Goal: Task Accomplishment & Management: Complete application form

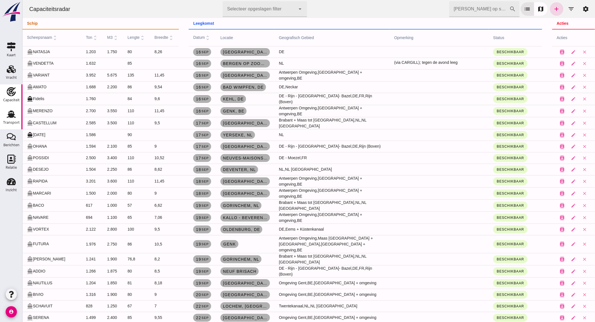
click at [15, 121] on div "Transport" at bounding box center [11, 123] width 17 height 4
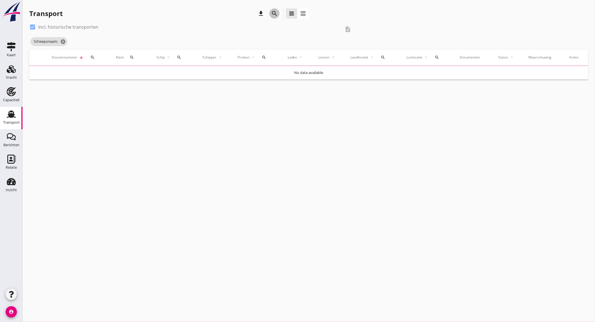
click at [273, 14] on icon "search" at bounding box center [274, 13] width 7 height 7
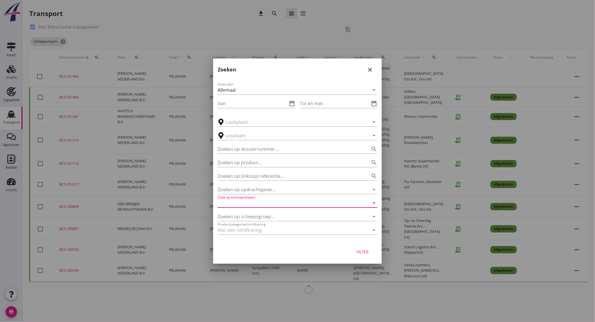
click at [260, 205] on input "Zoek op (scheeps)naam" at bounding box center [290, 202] width 144 height 9
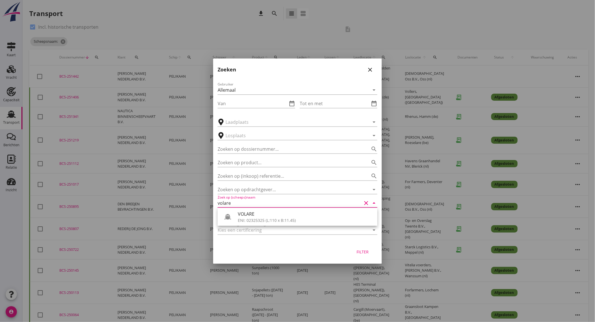
drag, startPoint x: 266, startPoint y: 216, endPoint x: 343, endPoint y: 243, distance: 81.9
click at [267, 216] on div "VOLARE" at bounding box center [305, 214] width 135 height 7
click at [357, 249] on div "Filter" at bounding box center [363, 252] width 16 height 6
type input "VOLARE"
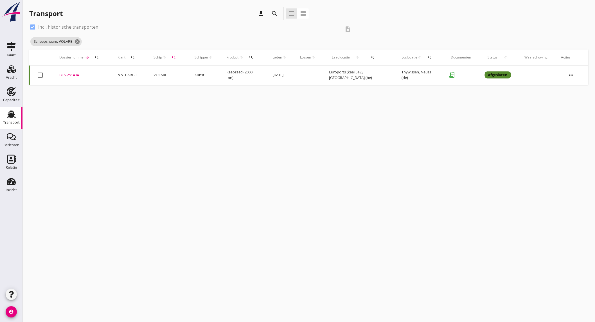
click at [139, 75] on td "N.V. CARGILL" at bounding box center [129, 74] width 36 height 19
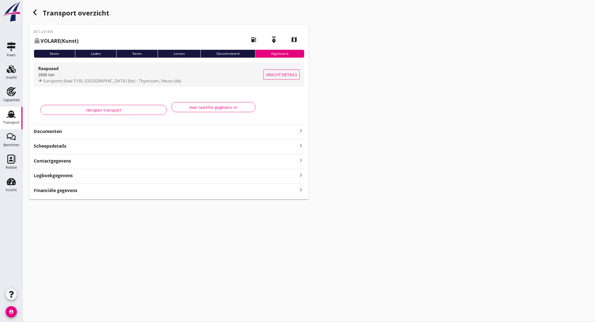
click at [139, 73] on div "2000 ton" at bounding box center [150, 75] width 225 height 6
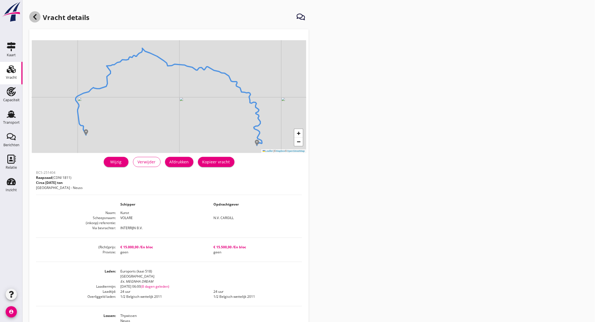
click at [34, 17] on use at bounding box center [34, 17] width 3 height 6
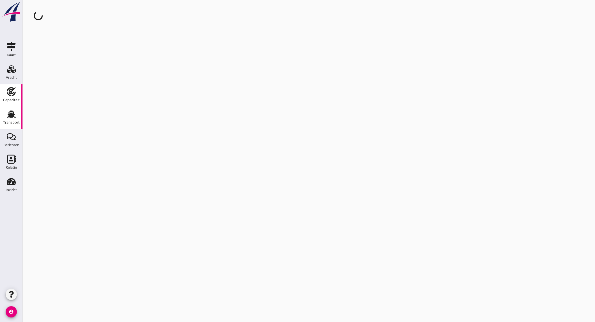
click at [11, 90] on use at bounding box center [11, 91] width 9 height 9
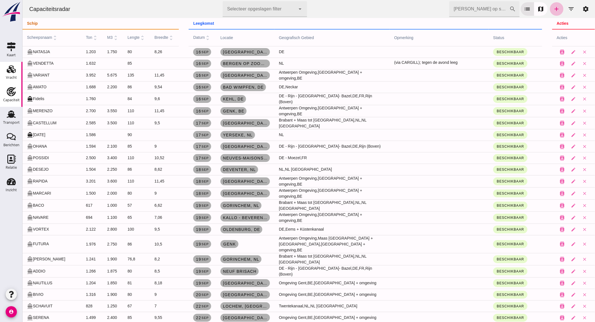
click at [13, 73] on use at bounding box center [11, 69] width 9 height 8
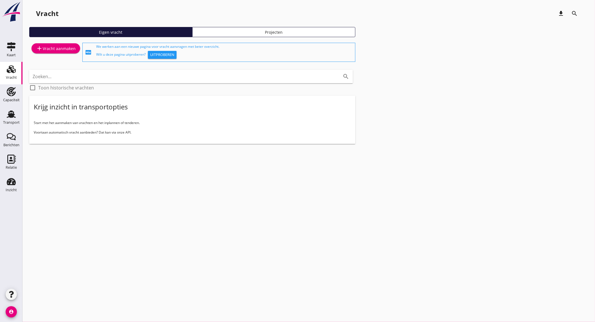
drag, startPoint x: 55, startPoint y: 41, endPoint x: 55, endPoint y: 45, distance: 4.3
click at [55, 41] on div "Eigen vracht Projecten" at bounding box center [308, 34] width 559 height 15
click at [55, 47] on div "add Vracht aanmaken" at bounding box center [56, 48] width 40 height 7
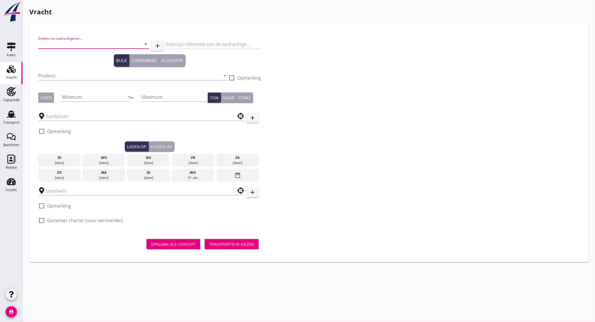
click at [94, 43] on input "Zoeken op opdrachtgever..." at bounding box center [85, 44] width 95 height 9
type input "transi"
click at [139, 43] on icon "clear" at bounding box center [137, 44] width 7 height 7
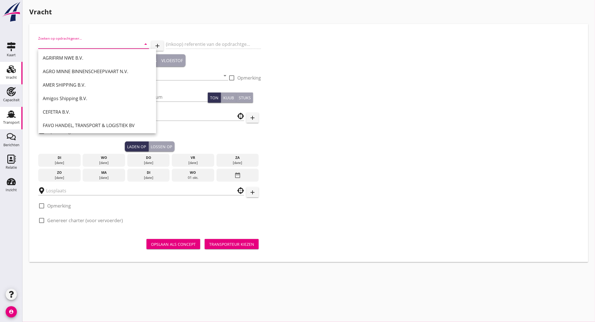
click at [13, 116] on use at bounding box center [11, 113] width 9 height 7
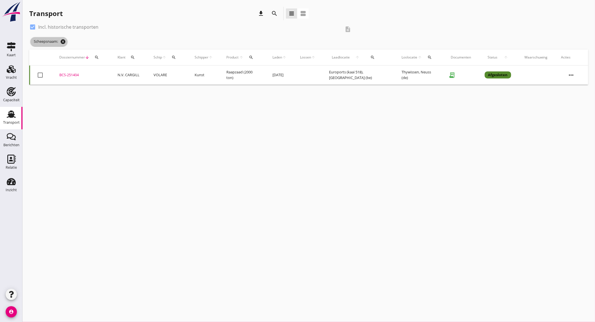
click at [62, 43] on icon "cancel" at bounding box center [63, 42] width 6 height 6
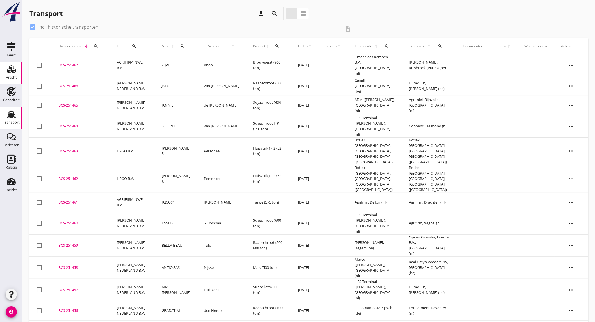
click at [8, 78] on div "Vracht" at bounding box center [11, 78] width 11 height 4
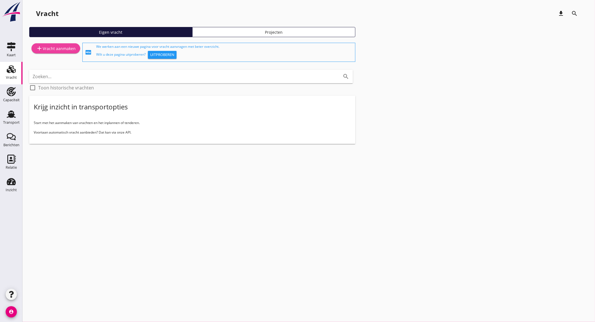
click at [62, 48] on div "add Vracht aanmaken" at bounding box center [56, 48] width 40 height 7
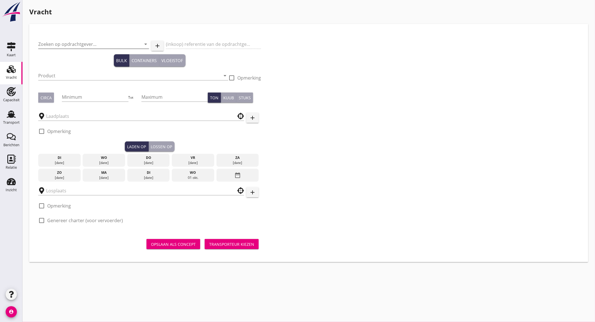
click at [88, 44] on input "Zoeken op opdrachtgever..." at bounding box center [85, 44] width 95 height 9
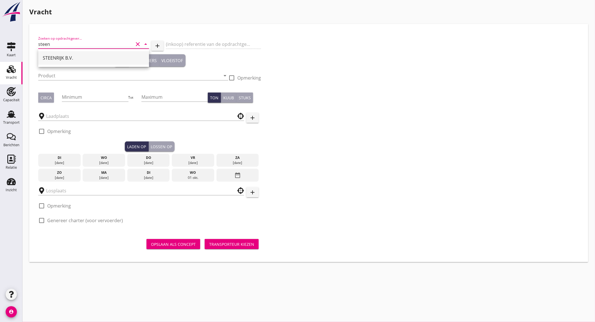
click at [64, 55] on div "STEENRIJK B.V." at bounding box center [94, 58] width 102 height 7
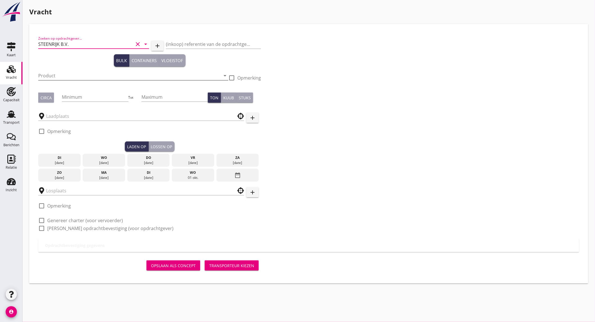
type input "STEENRIJK B.V."
click at [60, 74] on input "Product" at bounding box center [129, 75] width 182 height 9
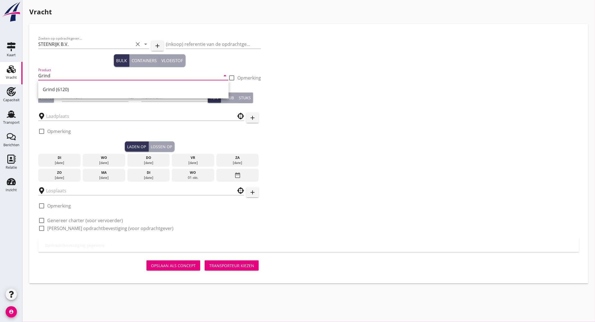
drag, startPoint x: 66, startPoint y: 87, endPoint x: 109, endPoint y: 86, distance: 42.4
click at [67, 87] on div "Grind (6120)" at bounding box center [133, 89] width 181 height 7
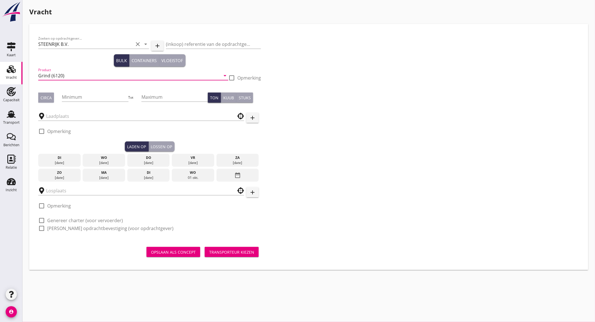
type input "Grind (6120)"
click at [232, 77] on div at bounding box center [232, 78] width 10 height 10
checkbox input "true"
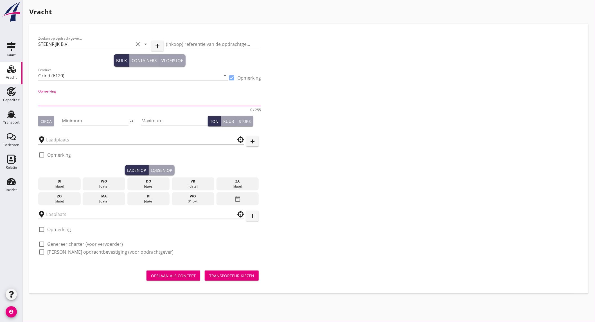
click at [123, 97] on textarea "Opmerking" at bounding box center [149, 98] width 223 height 13
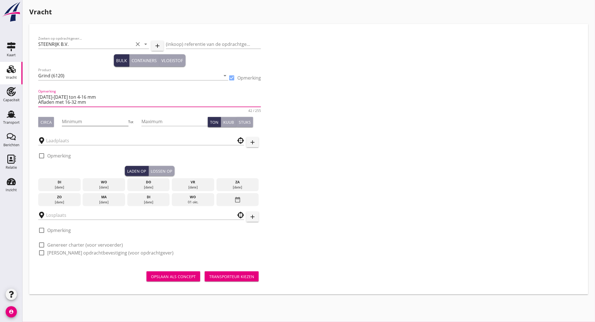
type textarea "[DATE]-[DATE] ton 4-16 mm Afladen met 16-32 mm"
click at [50, 122] on div "Circa" at bounding box center [45, 122] width 11 height 6
click at [43, 122] on div "Circa" at bounding box center [45, 122] width 11 height 6
click at [66, 142] on input "text" at bounding box center [137, 140] width 182 height 9
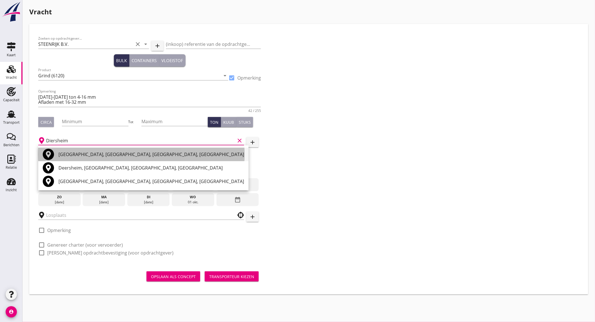
click at [85, 155] on div "[GEOGRAPHIC_DATA], [GEOGRAPHIC_DATA], [GEOGRAPHIC_DATA], [GEOGRAPHIC_DATA]" at bounding box center [150, 154] width 185 height 7
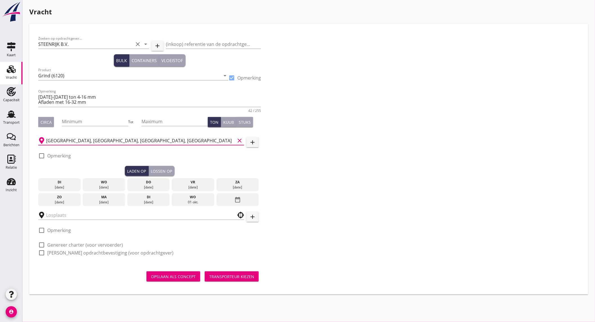
type input "[GEOGRAPHIC_DATA], [GEOGRAPHIC_DATA], [GEOGRAPHIC_DATA], [GEOGRAPHIC_DATA]"
drag, startPoint x: 64, startPoint y: 157, endPoint x: 67, endPoint y: 158, distance: 3.8
click at [64, 157] on label "Opmerking" at bounding box center [59, 156] width 24 height 6
checkbox input "true"
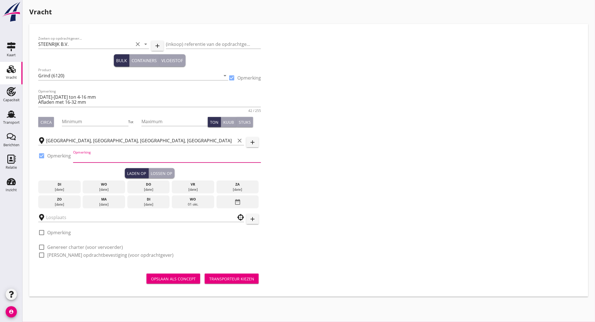
click at [92, 162] on input "Opmerking" at bounding box center [167, 157] width 188 height 9
type input "[PHONE_NUMBER]"
click at [168, 215] on input "text" at bounding box center [137, 217] width 182 height 9
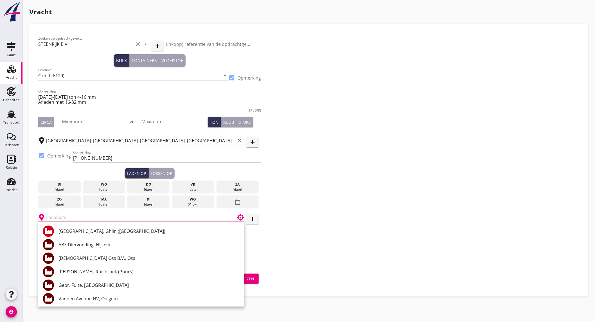
click at [234, 186] on div "za" at bounding box center [238, 184] width 40 height 5
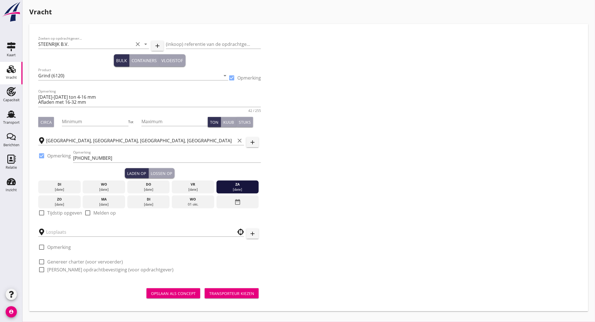
click at [55, 212] on label "Tijdstip opgeven" at bounding box center [64, 213] width 35 height 6
checkbox input "true"
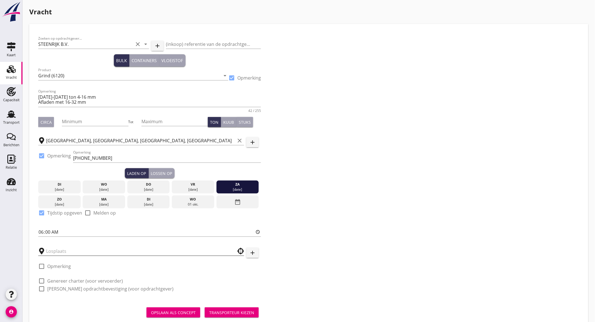
click at [55, 249] on input "text" at bounding box center [137, 250] width 182 height 9
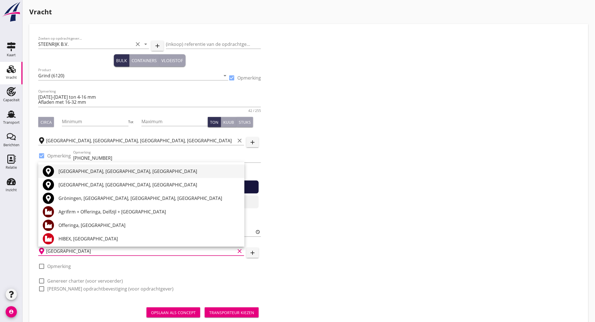
click at [86, 167] on div "[GEOGRAPHIC_DATA], [GEOGRAPHIC_DATA], [GEOGRAPHIC_DATA]" at bounding box center [148, 170] width 181 height 13
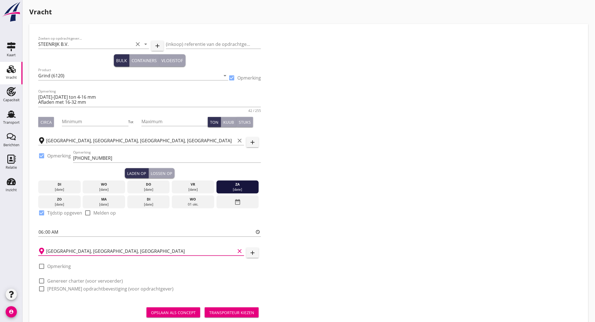
type input "[GEOGRAPHIC_DATA], [GEOGRAPHIC_DATA], [GEOGRAPHIC_DATA]"
click at [62, 265] on label "Opmerking" at bounding box center [59, 266] width 24 height 6
checkbox input "true"
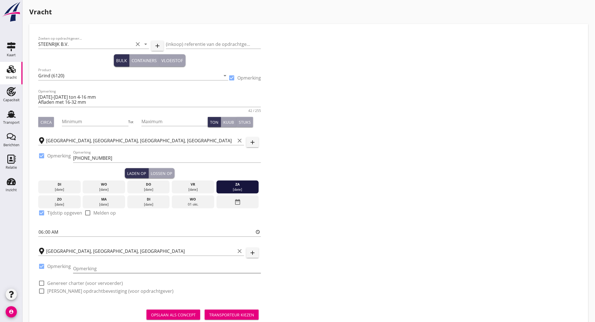
click at [97, 267] on input "Opmerking" at bounding box center [167, 268] width 188 height 9
click at [116, 268] on input "Lichten in [GEOGRAPHIC_DATA] Tel." at bounding box center [167, 268] width 188 height 9
click at [183, 269] on input "Lichten in [GEOGRAPHIC_DATA] tot 2.9m diepgang Tel." at bounding box center [167, 268] width 188 height 9
click at [176, 266] on input "Lichten in [GEOGRAPHIC_DATA] tot 2.9m diepgang Tel." at bounding box center [167, 268] width 188 height 9
type input "Lichten in [GEOGRAPHIC_DATA] tot 2.9m diepgang Tel. [PHONE_NUMBER]"
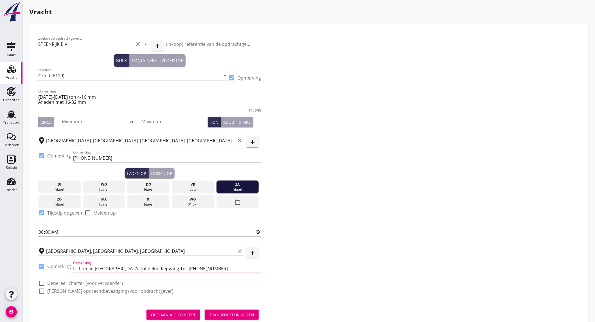
click button "Opslaan als concept" at bounding box center [173, 314] width 54 height 10
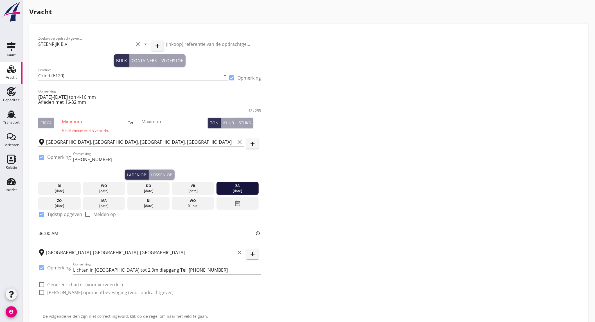
click at [336, 266] on div "Zoeken op opdrachtgever... STEENRIJK B.V. clear arrow_drop_down add (inkoop) re…" at bounding box center [308, 168] width 545 height 270
drag, startPoint x: 206, startPoint y: 269, endPoint x: 64, endPoint y: 271, distance: 142.0
click at [64, 271] on div "check_box Opmerking Opmerking Lichten in [GEOGRAPHIC_DATA] tot 2.9m diepgang Te…" at bounding box center [149, 270] width 223 height 19
click at [47, 266] on label "Opmerking" at bounding box center [59, 268] width 24 height 6
checkbox input "false"
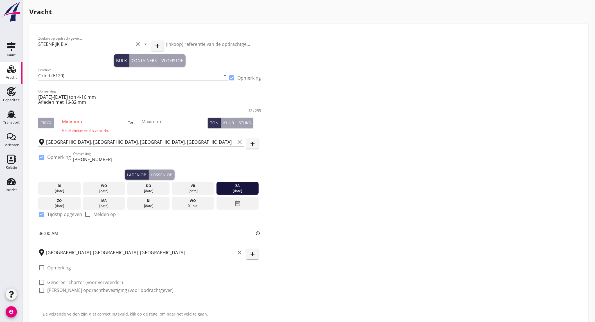
click at [64, 280] on label "Genereer charter (voor vervoerder)" at bounding box center [85, 282] width 76 height 6
checkbox input "true"
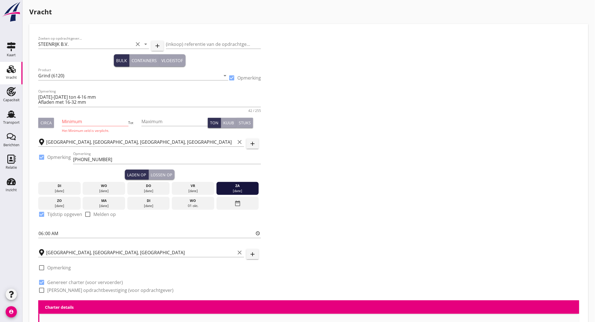
click at [67, 288] on label "[PERSON_NAME] opdrachtbevestiging (voor opdrachtgever)" at bounding box center [110, 290] width 126 height 6
checkbox input "true"
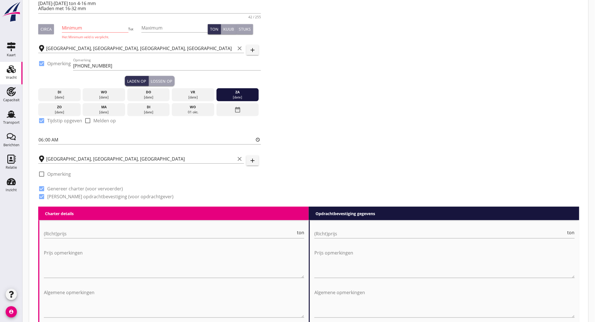
scroll to position [125, 0]
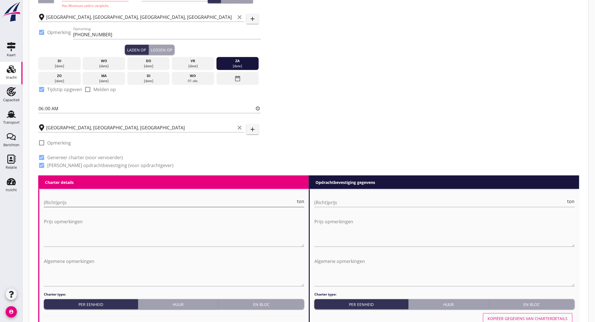
click at [135, 199] on input "(Richt)prijs" at bounding box center [170, 202] width 252 height 9
type input "12"
type input "12.5"
click at [331, 202] on input "(Richt)prijs" at bounding box center [440, 202] width 252 height 9
type input "12"
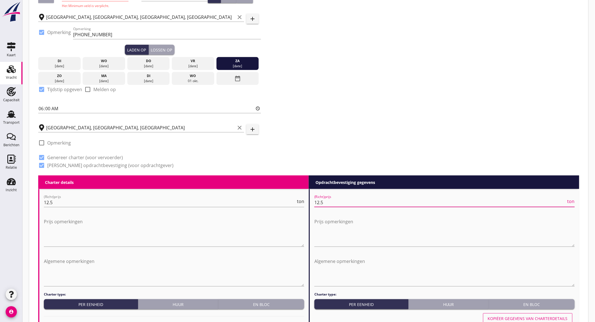
type input "12.5"
click at [78, 262] on textarea "Algemene opmerkingen" at bounding box center [174, 272] width 260 height 30
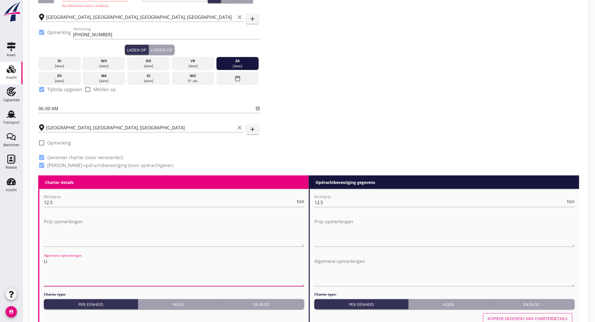
type textarea "L"
click at [238, 127] on icon "clear" at bounding box center [239, 127] width 7 height 7
type textarea "Schip leeg maken tot 2.9m diepgan in [GEOGRAPHIC_DATA] Tel"
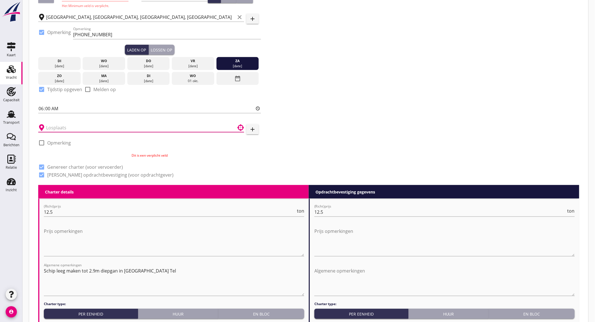
click at [211, 127] on input "text" at bounding box center [137, 127] width 182 height 9
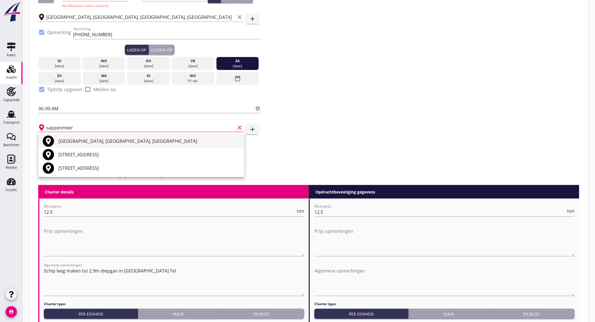
click at [120, 144] on div "[GEOGRAPHIC_DATA], [GEOGRAPHIC_DATA], [GEOGRAPHIC_DATA]" at bounding box center [148, 141] width 181 height 7
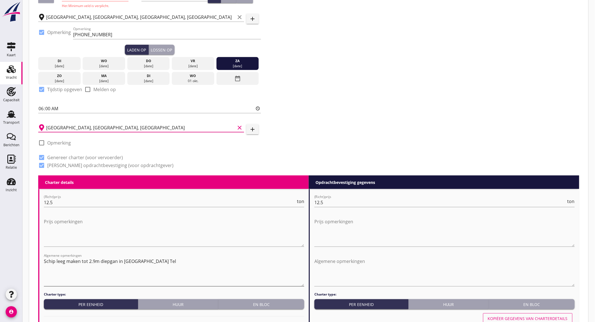
type input "[GEOGRAPHIC_DATA], [GEOGRAPHIC_DATA], [GEOGRAPHIC_DATA]"
click at [116, 261] on textarea "Schip leeg maken tot 2.9m diepgan in [GEOGRAPHIC_DATA] Tel" at bounding box center [174, 272] width 260 height 30
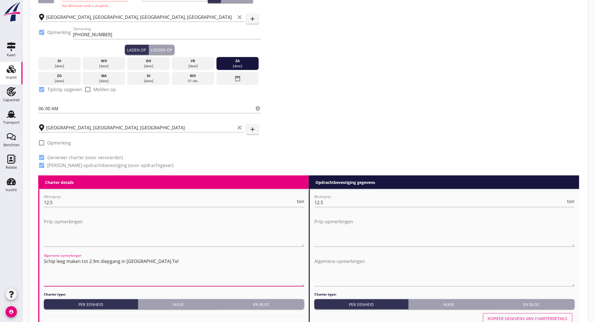
click at [164, 261] on textarea "Schip leeg maken tot 2.9m diepgang in [GEOGRAPHIC_DATA] Tel" at bounding box center [174, 272] width 260 height 30
click at [163, 265] on textarea "Schip leeg maken tot 2.9m diepgang in [GEOGRAPHIC_DATA] Tel." at bounding box center [174, 272] width 260 height 30
click at [104, 264] on textarea "Schip leeg maken tot 2.9m diepgang in [GEOGRAPHIC_DATA] Tel.[PHONE_NUMBER] Aans…" at bounding box center [174, 272] width 260 height 30
click at [127, 265] on textarea "Schip leeg maken tot 2.9m diepgang in [GEOGRAPHIC_DATA] Tel.[PHONE_NUMBER] Aans…" at bounding box center [174, 272] width 260 height 30
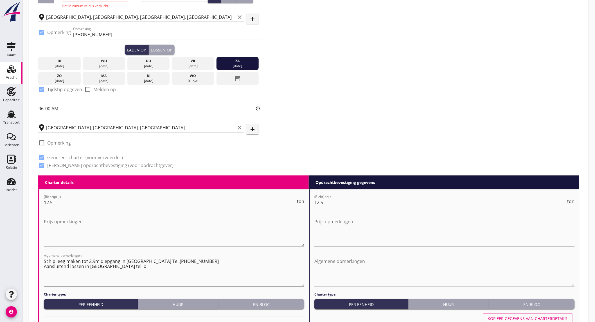
click at [153, 268] on textarea "Schip leeg maken tot 2.9m diepgang in [GEOGRAPHIC_DATA] Tel.[PHONE_NUMBER] Aans…" at bounding box center [174, 272] width 260 height 30
click at [60, 270] on textarea "Schip leeg maken tot 2.9m diepgang in [GEOGRAPHIC_DATA] Tel.[PHONE_NUMBER] Aans…" at bounding box center [174, 272] width 260 height 30
click at [96, 274] on textarea "Schip leeg maken tot 2.9m diepgang in [GEOGRAPHIC_DATA] Tel.[PHONE_NUMBER] Aans…" at bounding box center [174, 272] width 260 height 30
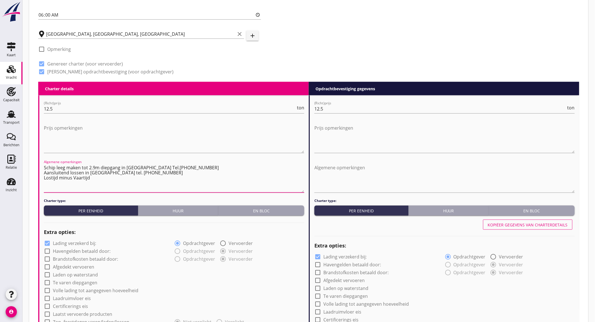
scroll to position [250, 0]
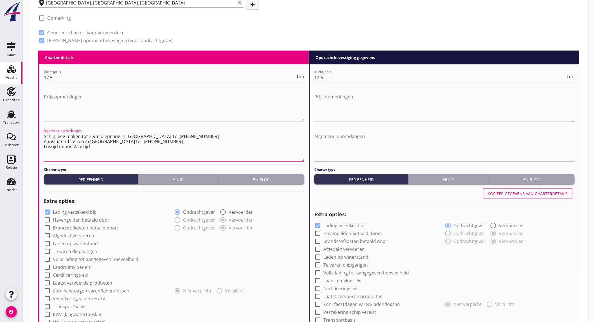
type textarea "Schip leeg maken tot 2.9m diepgang in [GEOGRAPHIC_DATA] Tel.[PHONE_NUMBER] Aans…"
click at [66, 211] on label "Lading verzekerd bij:" at bounding box center [74, 212] width 43 height 6
checkbox input "false"
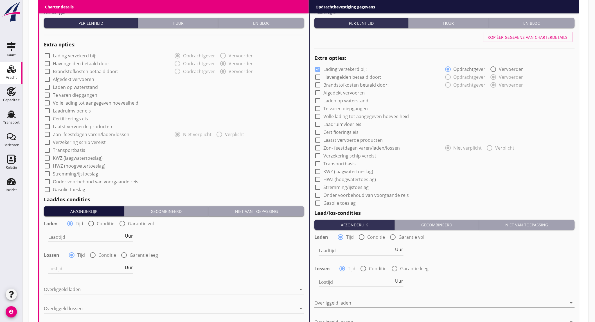
scroll to position [0, 0]
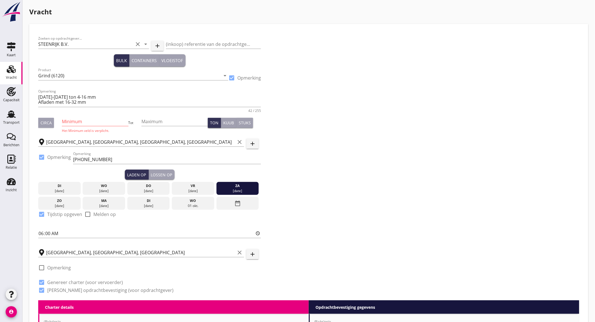
click at [164, 173] on div "Lossen op" at bounding box center [161, 175] width 21 height 6
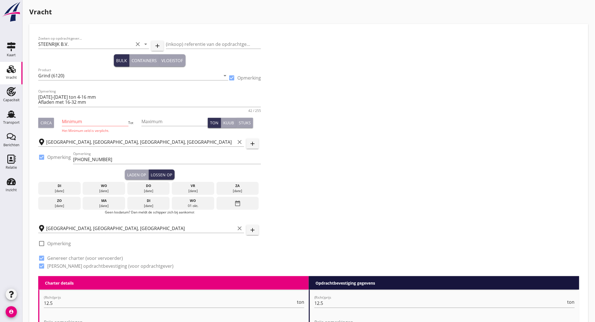
click at [189, 202] on div "wo" at bounding box center [193, 200] width 40 height 5
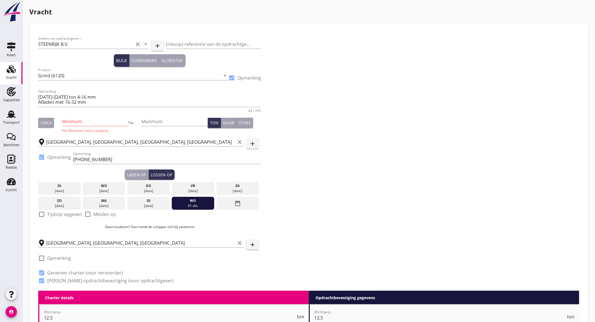
click at [71, 211] on label "Tijdstip opgeven" at bounding box center [64, 214] width 35 height 6
checkbox input "true"
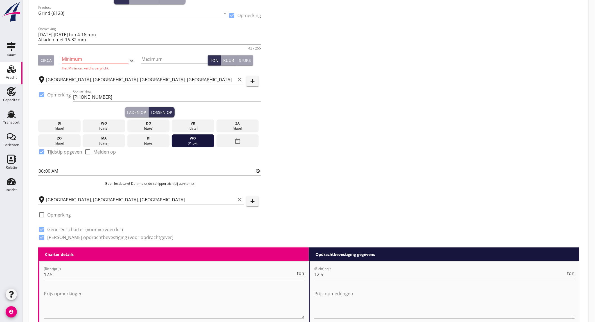
scroll to position [94, 0]
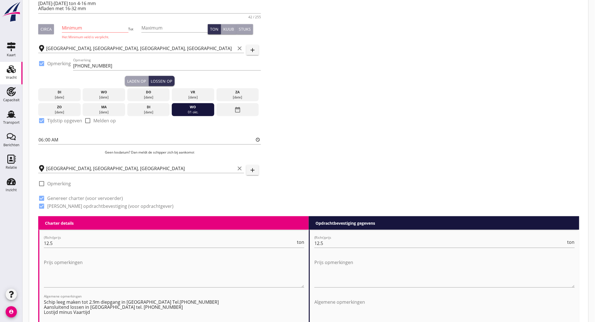
click at [237, 168] on icon "clear" at bounding box center [239, 168] width 7 height 7
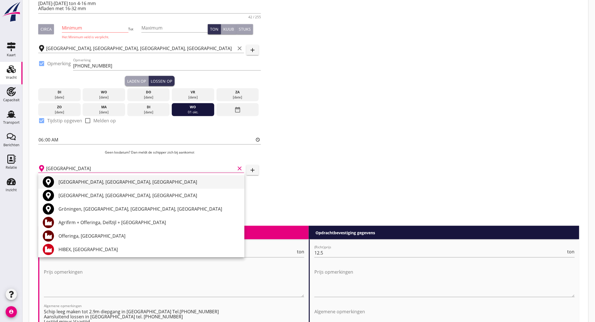
click at [141, 183] on div "[GEOGRAPHIC_DATA], [GEOGRAPHIC_DATA], [GEOGRAPHIC_DATA]" at bounding box center [148, 181] width 181 height 7
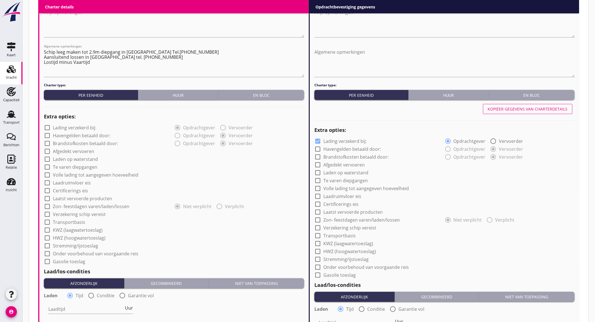
scroll to position [437, 0]
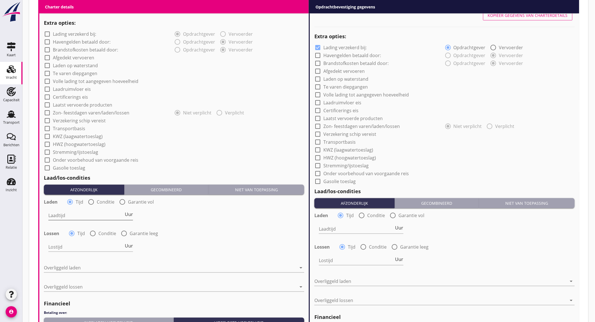
type input "[GEOGRAPHIC_DATA], [GEOGRAPHIC_DATA], [GEOGRAPHIC_DATA]"
click at [91, 218] on input "Laadtijd" at bounding box center [85, 215] width 75 height 9
type input "24"
click at [88, 249] on input "Lostijd" at bounding box center [85, 247] width 75 height 9
type input "24"
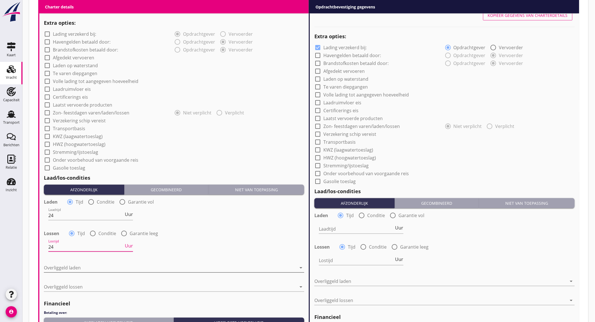
click at [87, 267] on div at bounding box center [170, 267] width 252 height 9
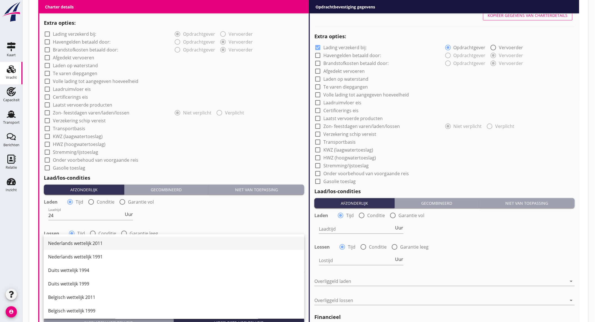
click at [91, 245] on div "Nederlands wettelijk 2011" at bounding box center [174, 243] width 252 height 7
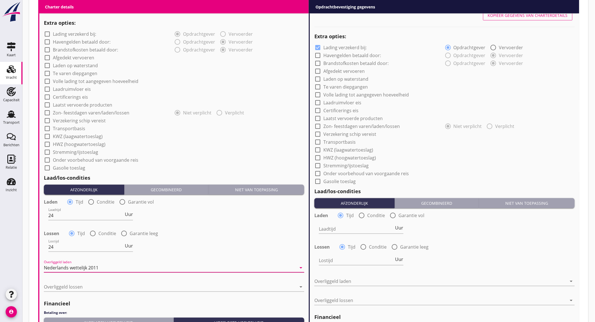
click at [93, 269] on div "Nederlands wettelijk 2011" at bounding box center [71, 267] width 55 height 5
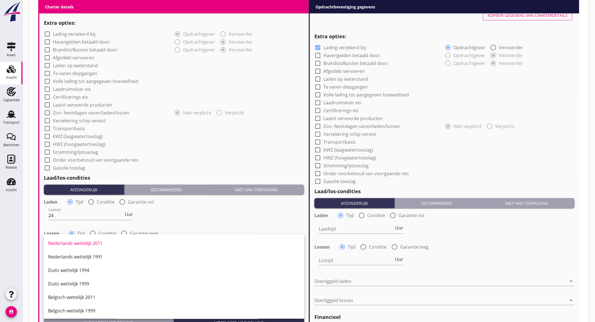
click at [97, 281] on div "Duits wettelijk 1999" at bounding box center [174, 283] width 252 height 7
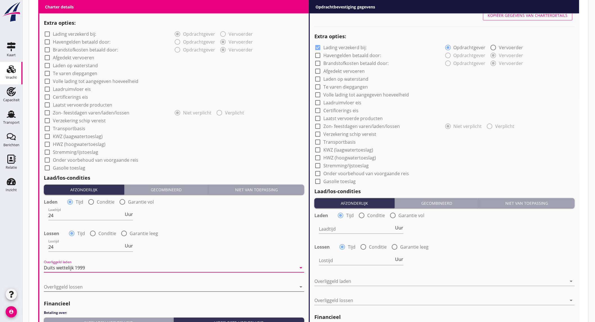
click at [94, 286] on div at bounding box center [170, 286] width 252 height 9
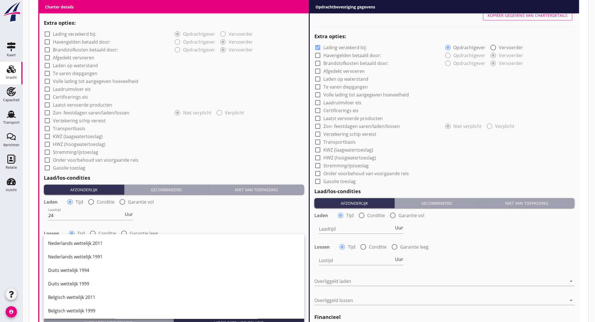
drag, startPoint x: 92, startPoint y: 245, endPoint x: 101, endPoint y: 244, distance: 9.3
click at [92, 244] on div "Nederlands wettelijk 2011" at bounding box center [174, 243] width 252 height 7
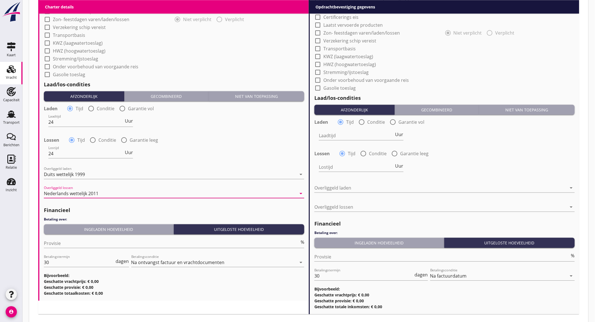
scroll to position [589, 0]
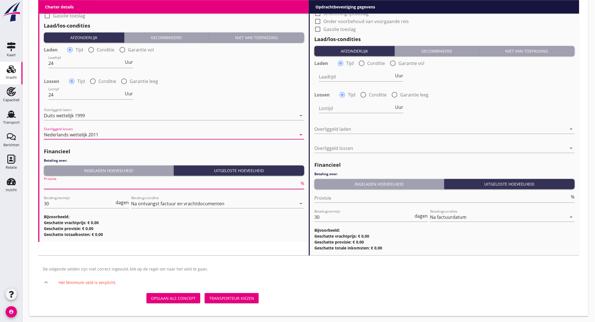
click at [94, 183] on input "Provisie" at bounding box center [171, 184] width 255 height 9
type input "2"
type input "2.5"
click at [266, 89] on div "Lostijd 24 Uur" at bounding box center [173, 95] width 261 height 20
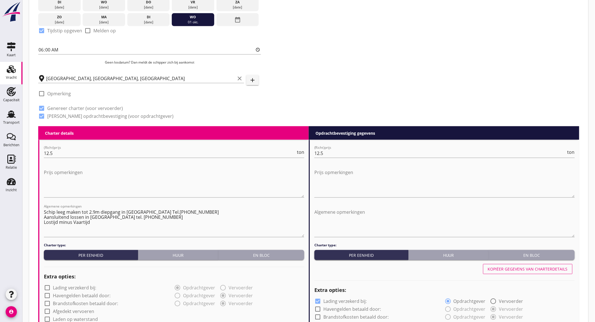
scroll to position [0, 0]
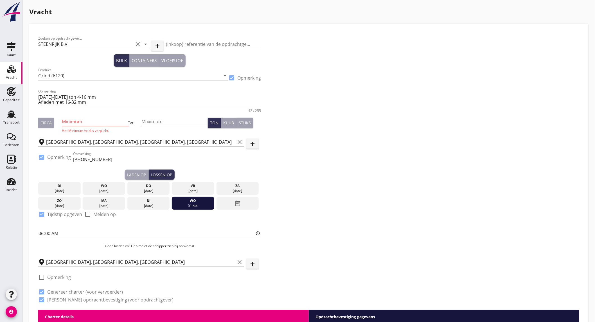
click at [86, 124] on input "Minimum" at bounding box center [95, 121] width 66 height 9
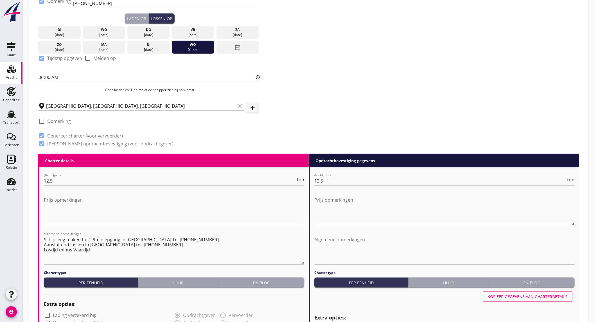
scroll to position [312, 0]
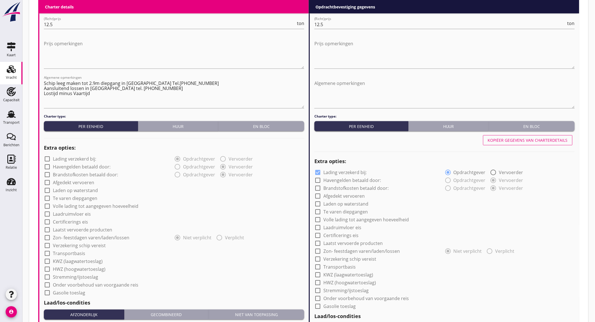
click at [66, 191] on label "Laden op waterstand" at bounding box center [75, 191] width 45 height 6
checkbox input "true"
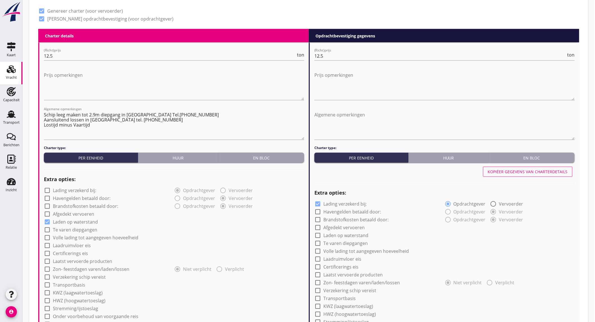
click at [553, 172] on div "Kopiëer gegevens van charterdetails" at bounding box center [528, 172] width 80 height 6
checkbox input "false"
checkbox input "true"
type input "24"
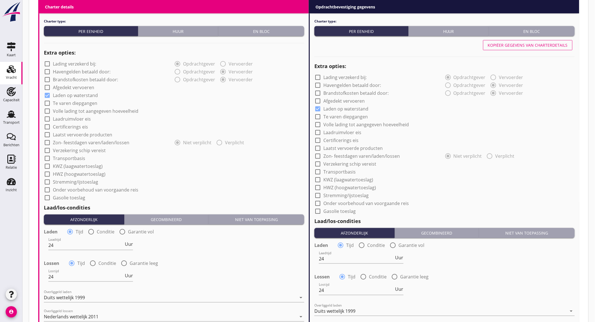
scroll to position [559, 0]
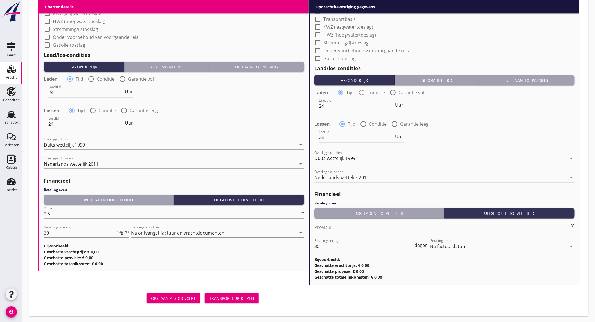
click at [219, 297] on div "Transporteur kiezen" at bounding box center [231, 298] width 45 height 6
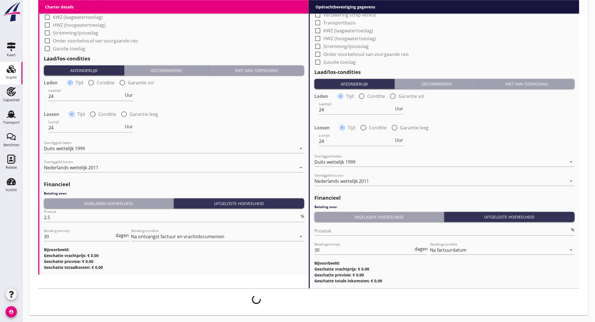
scroll to position [555, 0]
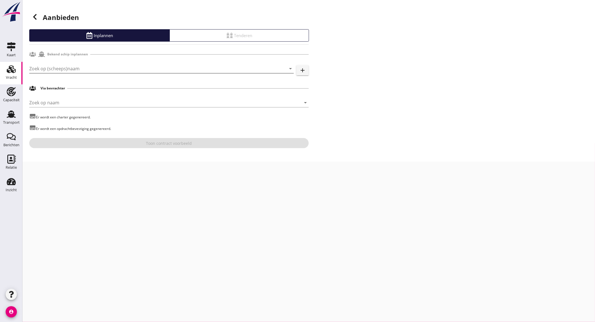
click at [75, 68] on input "Zoek op (scheeps)naam" at bounding box center [153, 68] width 249 height 9
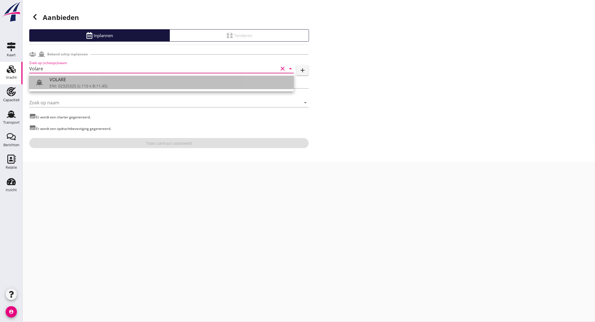
click at [73, 77] on div "VOLARE" at bounding box center [169, 79] width 240 height 7
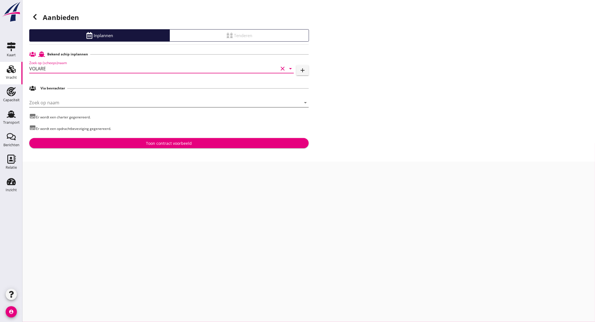
type input "VOLARE"
click at [61, 101] on input "Zoek op naam" at bounding box center [161, 102] width 264 height 9
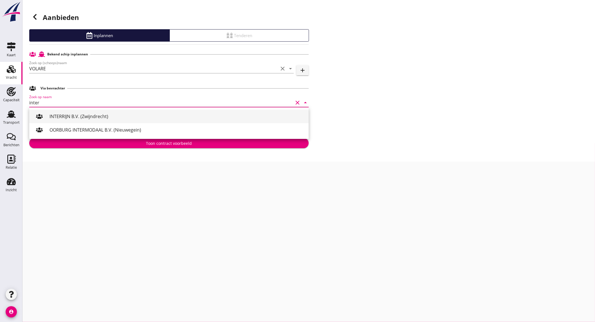
click at [85, 116] on div "INTERRIJN B.V. (Zwijndrecht)" at bounding box center [176, 116] width 255 height 7
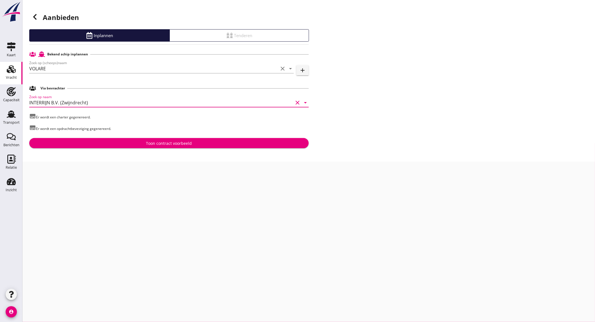
type input "INTERRIJN B.V. (Zwijndrecht)"
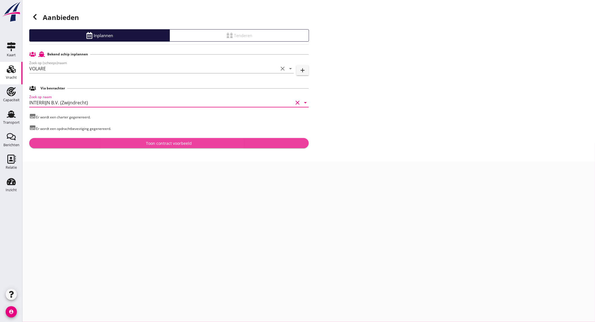
click at [142, 144] on div "Toon contract voorbeeld" at bounding box center [169, 143] width 270 height 6
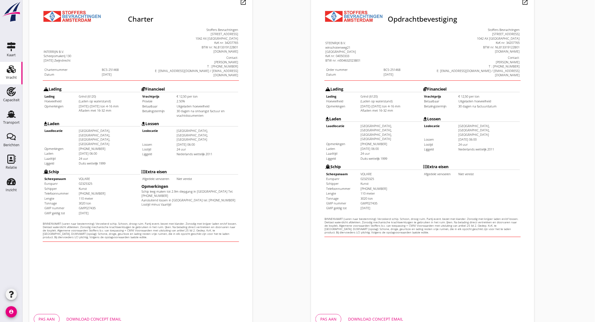
scroll to position [94, 0]
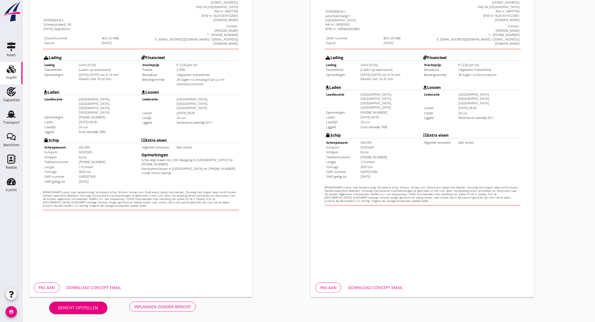
click at [100, 287] on div "Download concept email" at bounding box center [93, 287] width 55 height 6
click at [358, 290] on div "Download concept email" at bounding box center [375, 287] width 55 height 6
click at [554, 110] on div "Opdrachtbevestiging nl arrow_drop_down open_in_new Pas aan Download concept ema…" at bounding box center [450, 116] width 282 height 366
click at [181, 309] on div "Inplannen zonder bericht" at bounding box center [162, 307] width 57 height 6
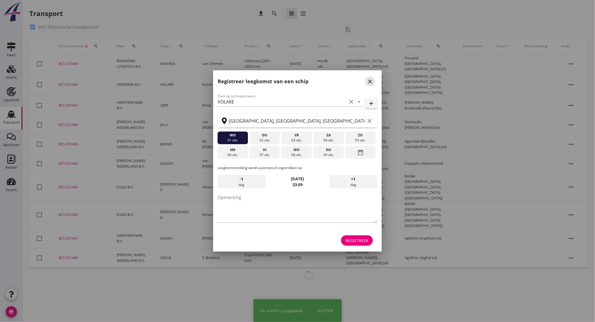
click at [371, 82] on icon "close" at bounding box center [369, 81] width 7 height 7
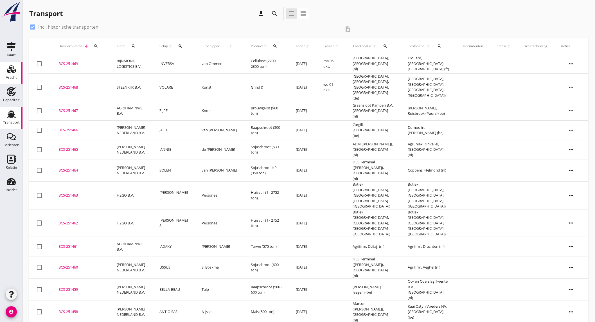
click at [13, 71] on use at bounding box center [11, 69] width 9 height 8
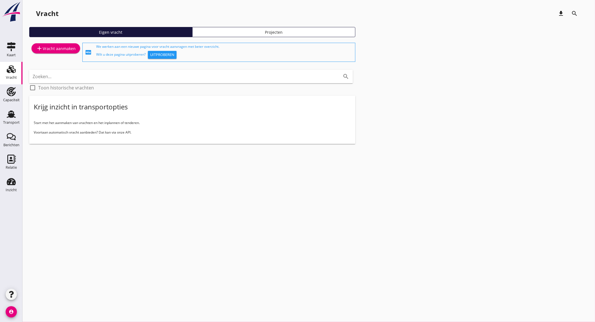
click at [75, 51] on link "add Vracht aanmaken" at bounding box center [55, 48] width 49 height 10
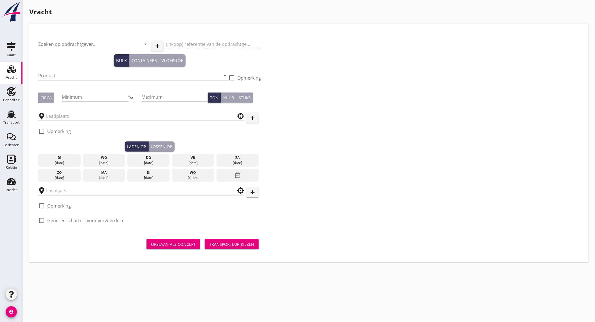
click at [94, 44] on input "Zoeken op opdrachtgever..." at bounding box center [85, 44] width 95 height 9
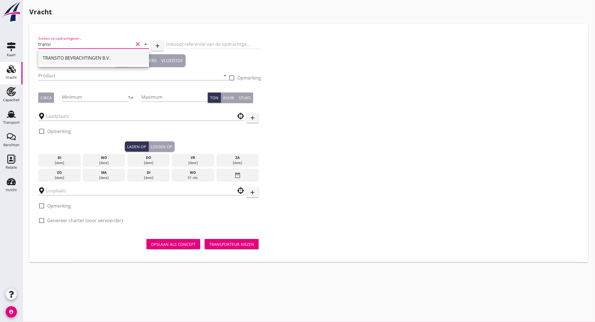
click at [95, 56] on div "TRANSITO BEVRACHTINGEN B.V." at bounding box center [94, 58] width 102 height 7
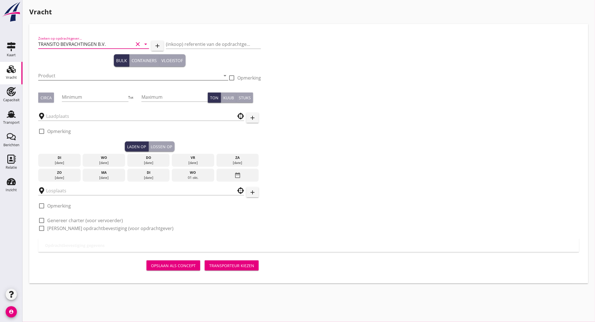
type input "TRANSITO BEVRACHTINGEN B.V."
click at [85, 77] on input "Product" at bounding box center [129, 75] width 182 height 9
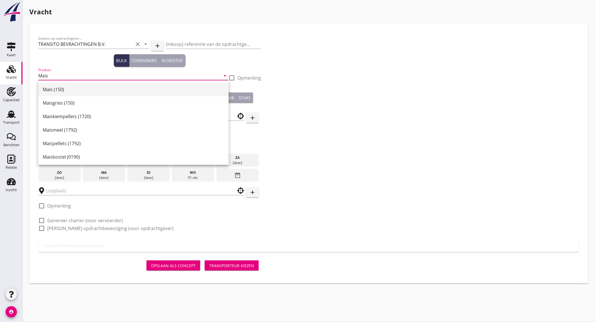
click at [101, 94] on div "Mais (150)" at bounding box center [133, 89] width 181 height 13
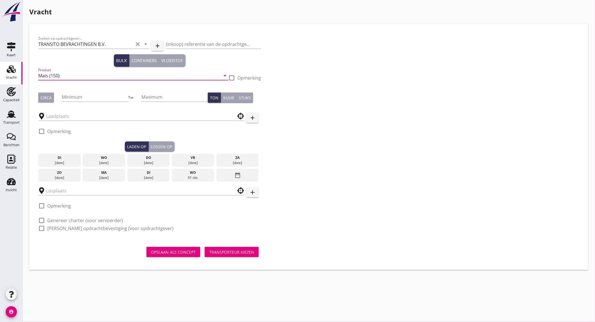
type input "Mais (150)"
click at [42, 99] on div "Circa" at bounding box center [45, 98] width 11 height 6
click at [79, 96] on input "Minimum" at bounding box center [95, 96] width 66 height 9
type input "2000"
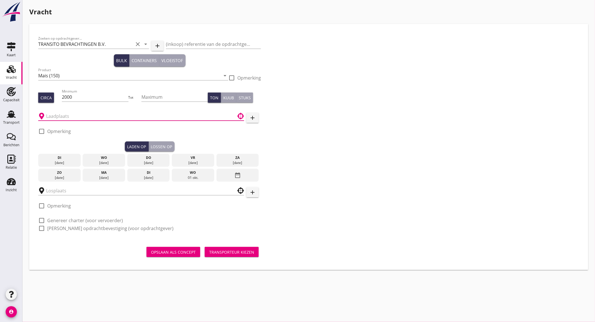
click at [67, 117] on input "text" at bounding box center [137, 116] width 182 height 9
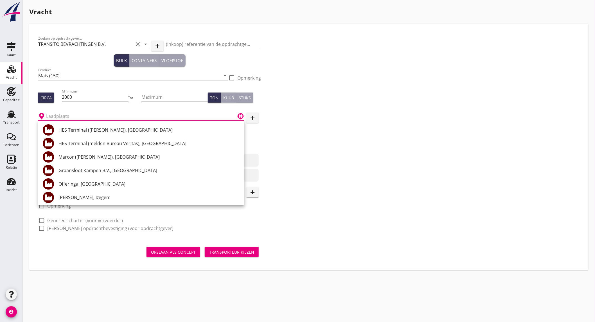
click at [64, 112] on input "text" at bounding box center [137, 116] width 182 height 9
click at [79, 113] on input "text" at bounding box center [137, 116] width 182 height 9
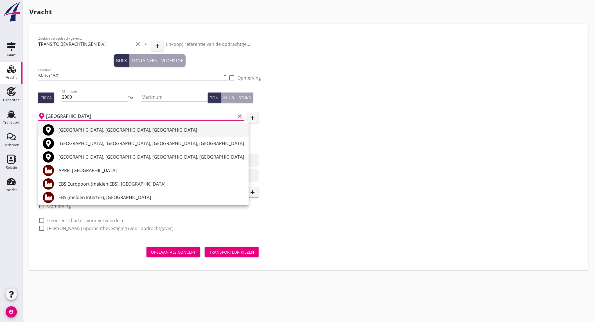
click at [83, 128] on div "[GEOGRAPHIC_DATA], [GEOGRAPHIC_DATA], [GEOGRAPHIC_DATA]" at bounding box center [150, 129] width 185 height 7
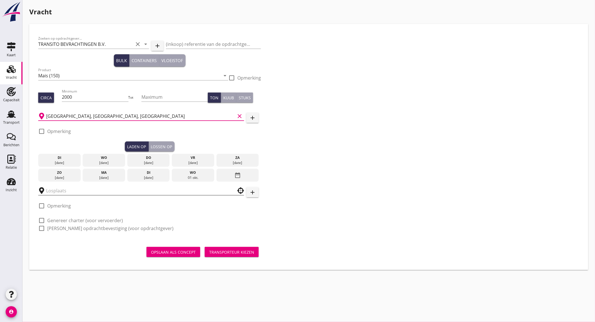
type input "[GEOGRAPHIC_DATA], [GEOGRAPHIC_DATA], [GEOGRAPHIC_DATA]"
click at [72, 191] on input "text" at bounding box center [137, 190] width 182 height 9
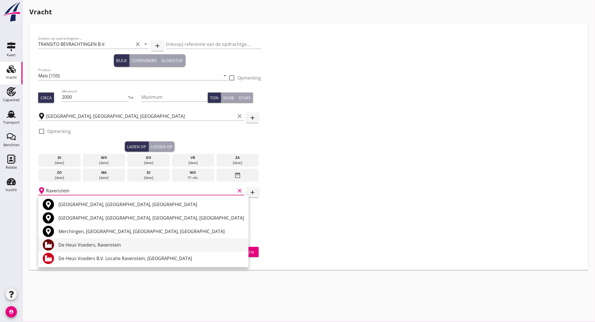
click at [108, 245] on div "De Heus Voeders, Ravenstein" at bounding box center [150, 244] width 185 height 7
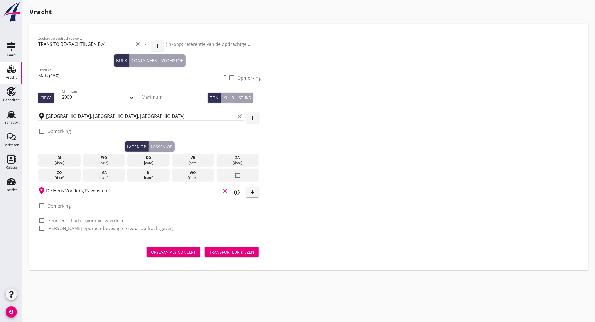
type input "De Heus Voeders, Ravenstein"
click at [69, 205] on label "Opmerking" at bounding box center [59, 206] width 24 height 6
checkbox input "true"
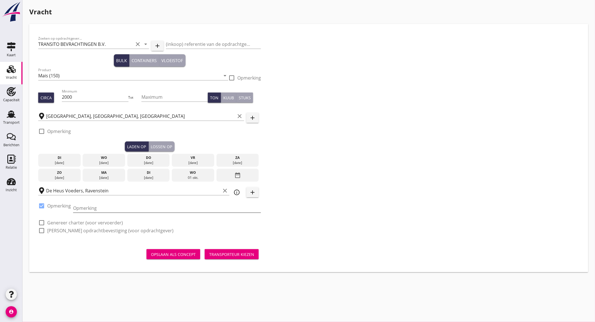
click at [101, 209] on input "Opmerking" at bounding box center [167, 207] width 188 height 9
type input "+ Venlo lossen"
click at [153, 162] on div "[DATE]" at bounding box center [149, 162] width 40 height 5
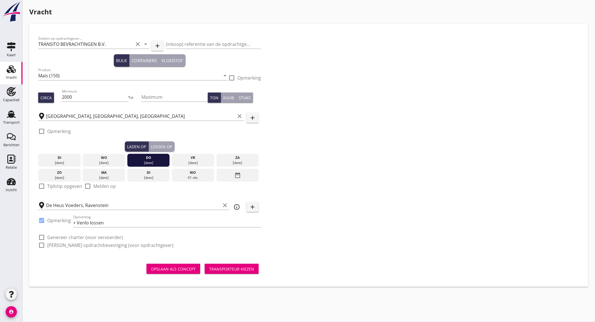
click at [74, 186] on label "Tijdstip opgeven" at bounding box center [64, 186] width 35 height 6
checkbox input "true"
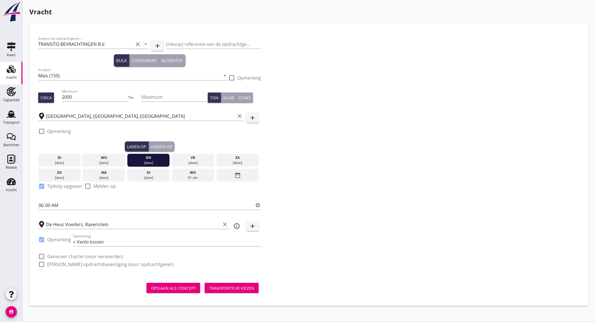
click at [169, 148] on div "Lossen op" at bounding box center [161, 147] width 21 height 6
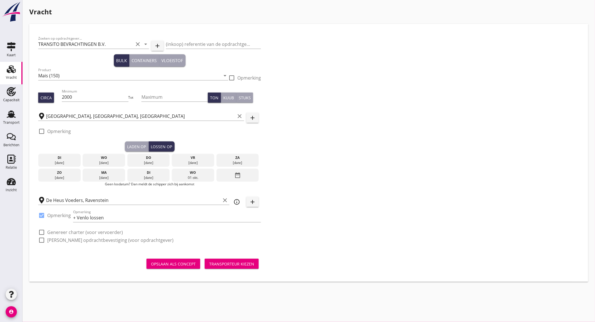
click at [235, 176] on icon "date_range" at bounding box center [237, 175] width 7 height 10
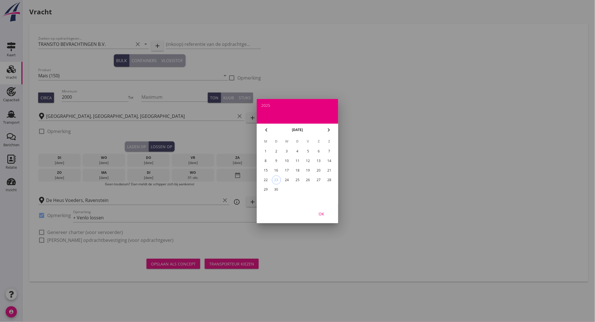
click at [328, 128] on icon "chevron_right" at bounding box center [328, 129] width 7 height 7
click at [263, 157] on div "6" at bounding box center [265, 160] width 9 height 9
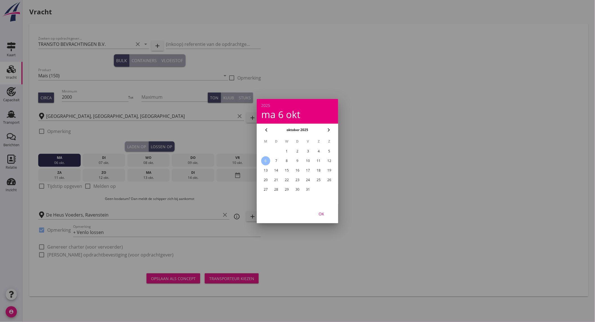
click at [327, 214] on div "OK" at bounding box center [321, 214] width 16 height 6
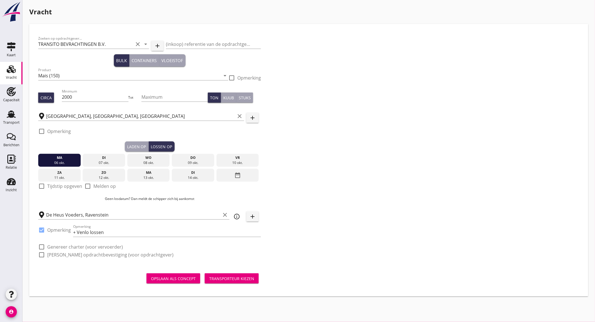
click at [62, 187] on label "Tijdstip opgeven" at bounding box center [64, 186] width 35 height 6
checkbox input "true"
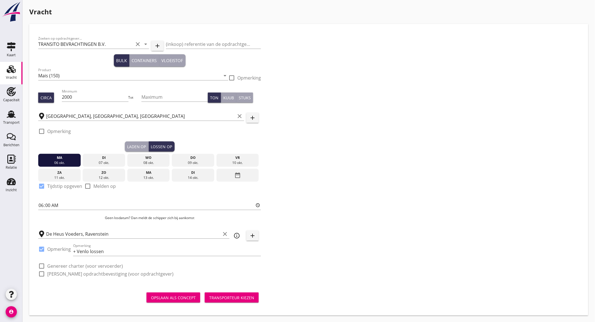
click at [80, 265] on label "Genereer charter (voor vervoerder)" at bounding box center [85, 266] width 76 height 6
checkbox input "true"
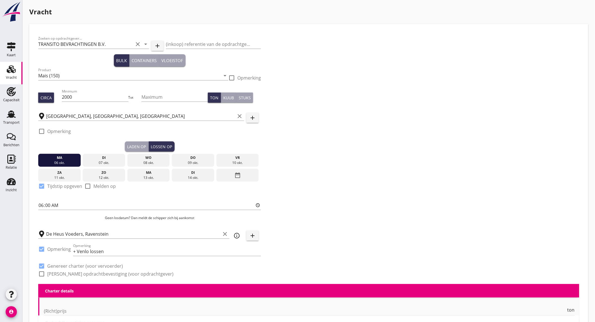
click at [78, 274] on label "[PERSON_NAME] opdrachtbevestiging (voor opdrachtgever)" at bounding box center [110, 274] width 126 height 6
checkbox input "true"
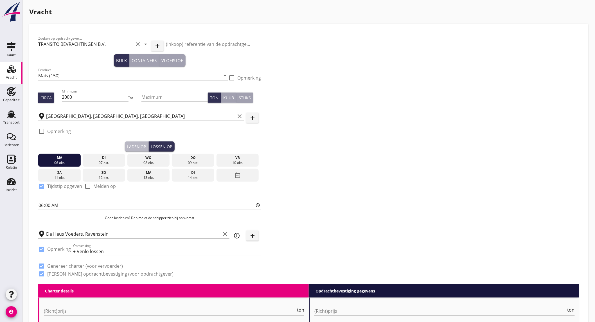
click at [139, 148] on div "Laden op" at bounding box center [136, 147] width 19 height 6
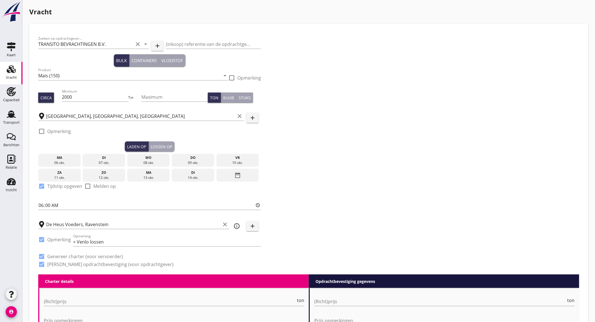
click at [249, 178] on div "date_range" at bounding box center [237, 175] width 42 height 13
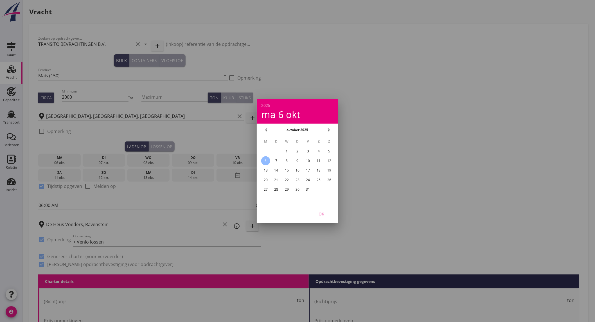
click at [263, 128] on icon "chevron_left" at bounding box center [266, 129] width 7 height 7
click at [298, 180] on div "25" at bounding box center [297, 179] width 9 height 9
click at [322, 212] on div "OK" at bounding box center [321, 214] width 16 height 6
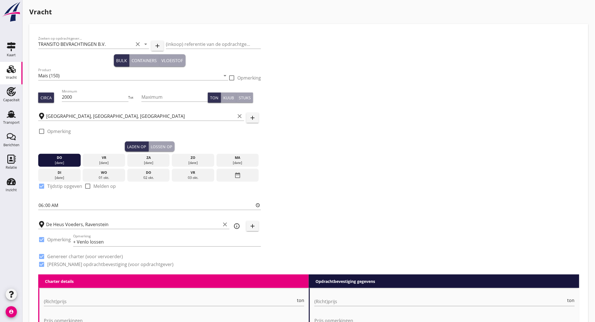
scroll to position [94, 0]
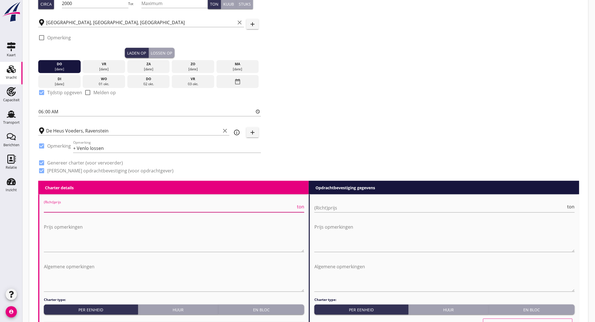
click at [102, 206] on input "(Richt)prijs" at bounding box center [170, 207] width 252 height 9
type input "18500"
click at [376, 208] on input "(Richt)prijs" at bounding box center [440, 207] width 252 height 9
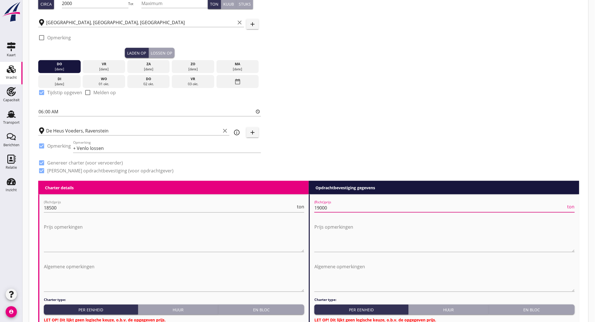
scroll to position [187, 0]
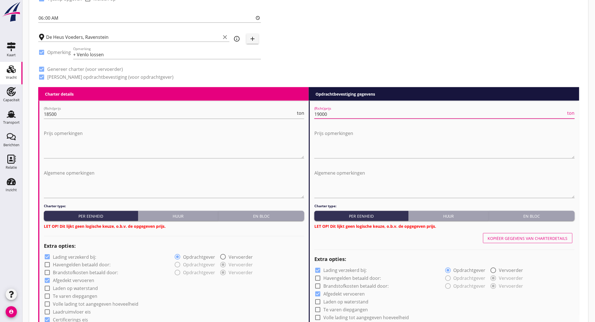
type input "19000"
click at [277, 214] on div "En bloc" at bounding box center [261, 216] width 81 height 6
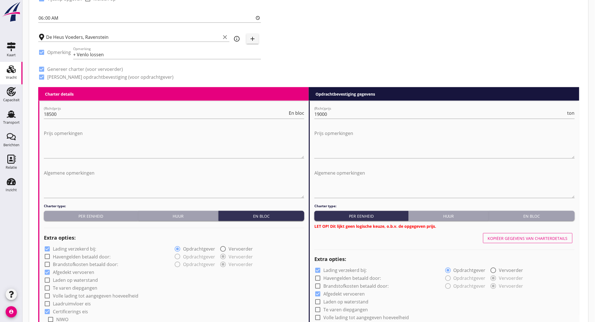
click at [546, 216] on div "En bloc" at bounding box center [531, 216] width 81 height 6
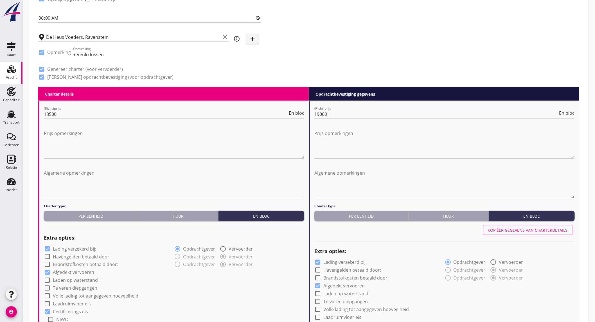
scroll to position [343, 0]
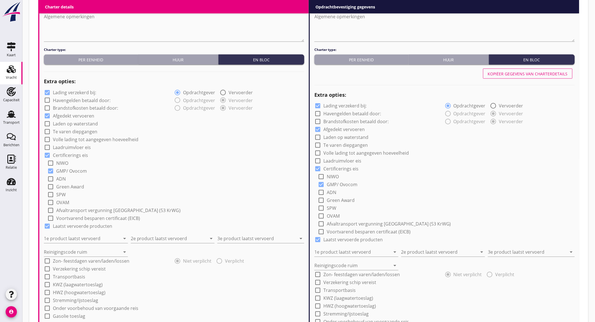
click at [91, 94] on label "Lading verzekerd bij:" at bounding box center [74, 93] width 43 height 6
checkbox input "false"
click at [83, 234] on input "1e product laatst vervoerd" at bounding box center [82, 238] width 76 height 9
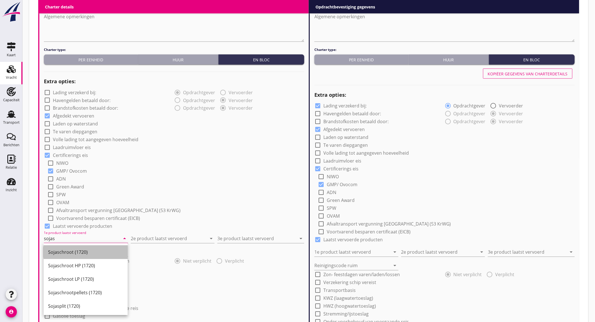
click at [81, 247] on div "Sojaschroot (1720)" at bounding box center [85, 251] width 75 height 13
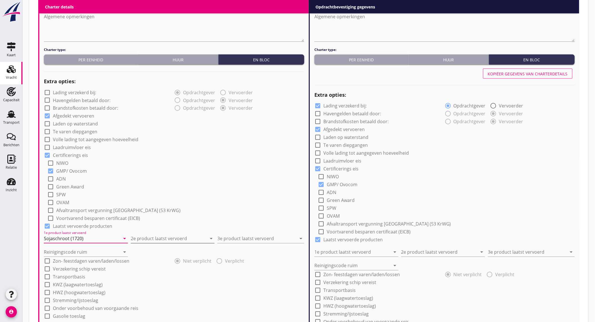
type input "Sojaschroot (1720)"
click at [153, 241] on input "2e product laatst vervoerd" at bounding box center [169, 238] width 76 height 9
click at [151, 251] on div "Voerbonen (1792)" at bounding box center [172, 252] width 75 height 7
type input "Voerbonen (1792)"
click at [241, 239] on input "3e product laatst vervoerd" at bounding box center [256, 238] width 79 height 9
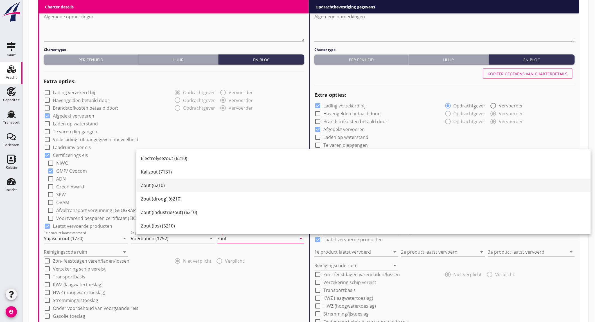
click at [179, 182] on div "Zout (6210)" at bounding box center [363, 185] width 445 height 13
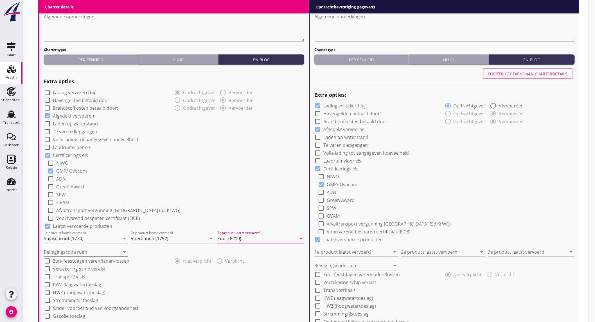
type input "Zout (6210)"
click at [79, 252] on input "Reinigingscode ruim" at bounding box center [82, 252] width 76 height 9
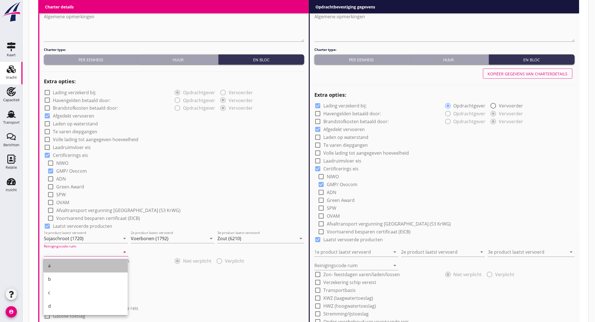
click at [63, 266] on div "a" at bounding box center [85, 265] width 75 height 7
type input "a"
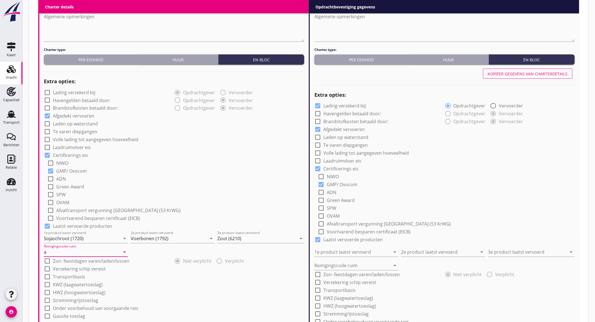
scroll to position [406, 0]
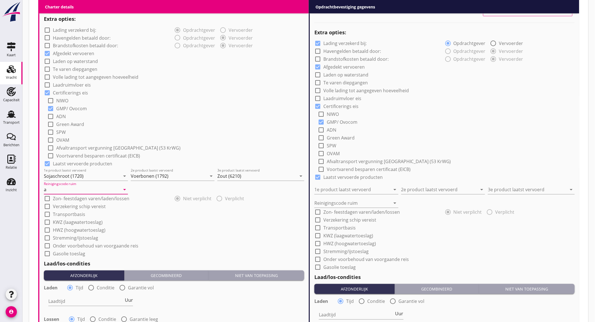
click at [89, 246] on label "Onder voorbehoud van voorgaande reis" at bounding box center [95, 246] width 85 height 6
checkbox input "true"
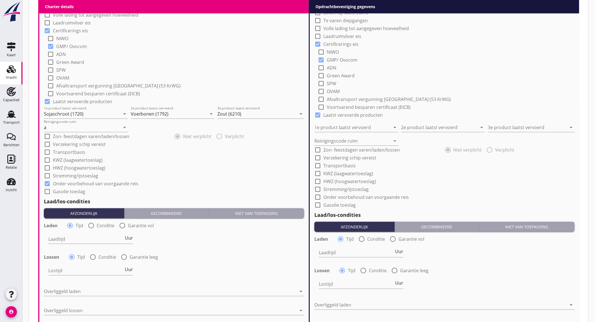
click at [90, 223] on div at bounding box center [91, 226] width 10 height 10
radio input "false"
radio input "true"
click at [88, 241] on div at bounding box center [107, 238] width 119 height 9
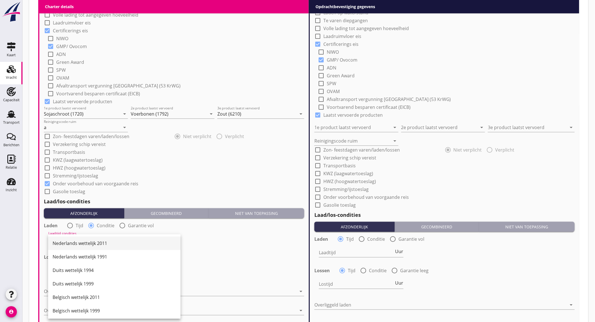
click at [89, 241] on div "Nederlands wettelijk 2011" at bounding box center [114, 243] width 123 height 7
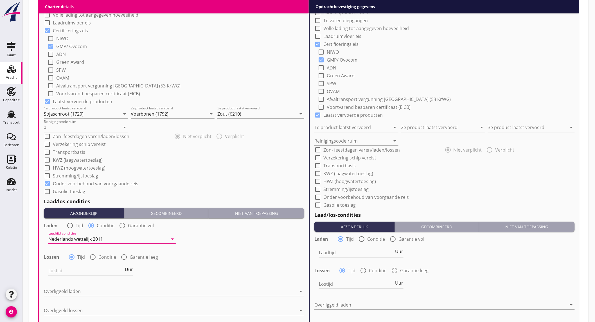
click at [91, 254] on div at bounding box center [93, 257] width 10 height 10
radio input "false"
radio input "true"
click at [93, 268] on div at bounding box center [107, 270] width 119 height 9
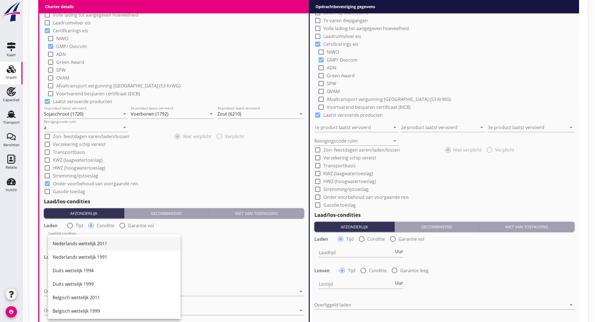
click at [100, 241] on div "Nederlands wettelijk 2011" at bounding box center [114, 243] width 123 height 7
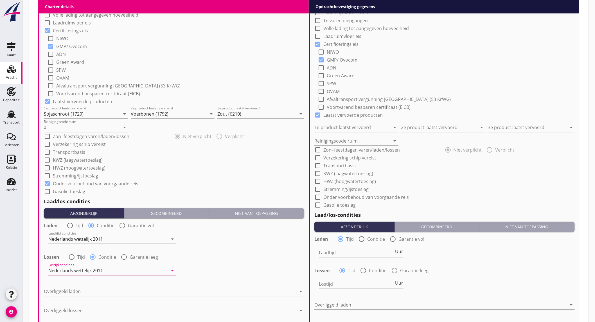
scroll to position [596, 0]
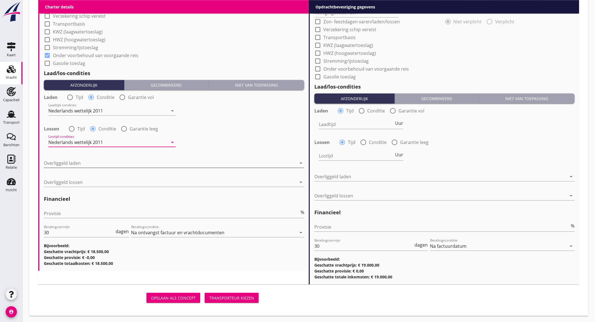
click at [95, 162] on div at bounding box center [170, 163] width 252 height 9
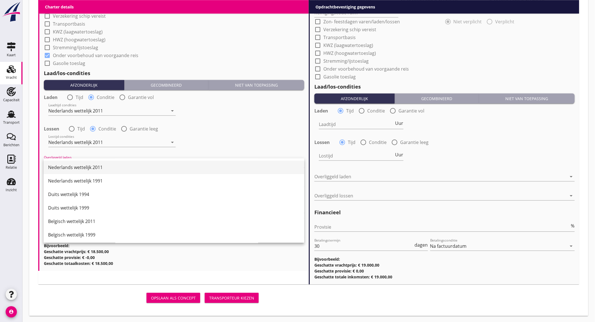
click at [89, 171] on div "Nederlands wettelijk 2011" at bounding box center [174, 166] width 252 height 13
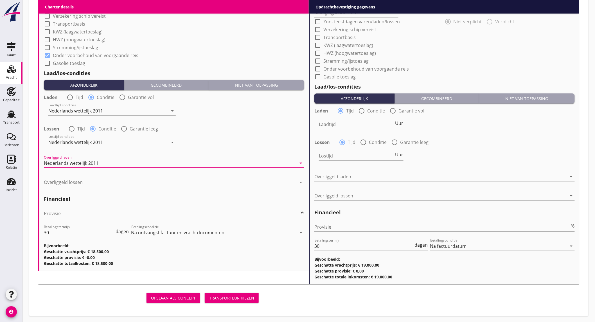
click at [85, 183] on div at bounding box center [170, 182] width 252 height 9
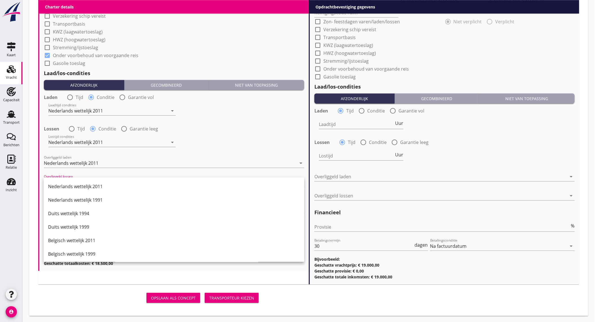
click at [85, 184] on div "Nederlands wettelijk 2011" at bounding box center [174, 186] width 252 height 7
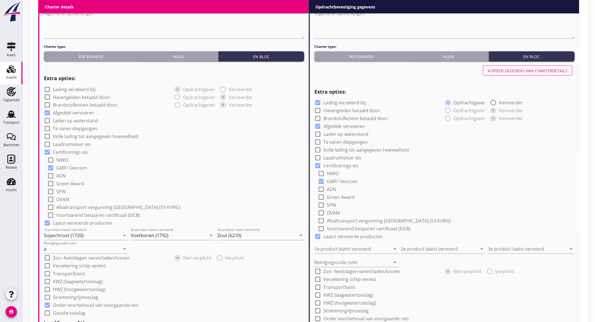
scroll to position [253, 0]
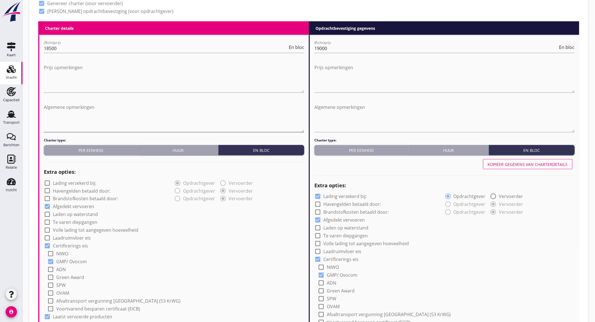
click at [82, 115] on textarea "Algemene opmerkingen" at bounding box center [174, 118] width 260 height 30
click at [82, 107] on textarea "Lostijd minus Vaartijd" at bounding box center [174, 118] width 260 height 30
type textarea "Lostijd minus Vaartijd"
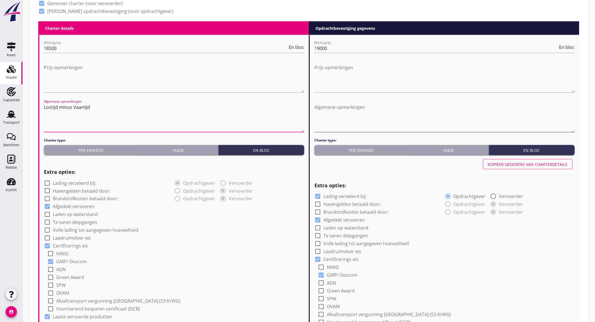
click at [359, 112] on textarea "Algemene opmerkingen" at bounding box center [444, 118] width 260 height 30
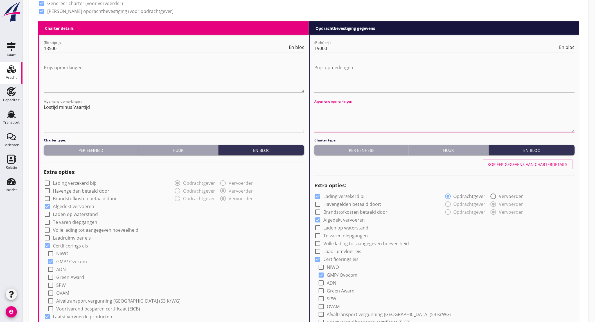
paste textarea "Lostijd minus Vaartijd"
type textarea "Lostijd minus Vaartijd"
click at [210, 121] on textarea "Lostijd minus Vaartijd" at bounding box center [174, 118] width 260 height 30
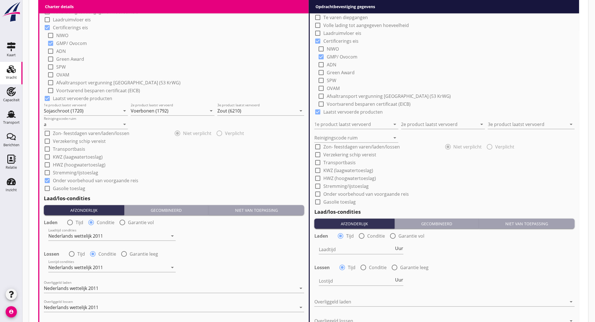
scroll to position [534, 0]
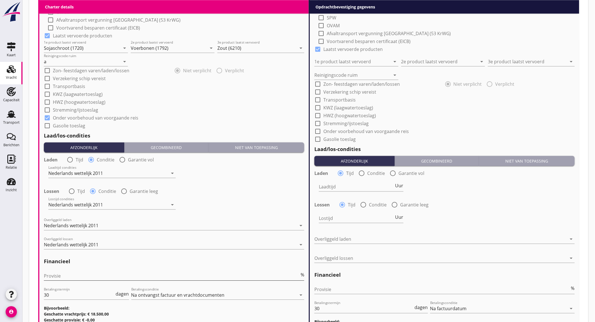
click at [73, 272] on input "Provisie" at bounding box center [171, 275] width 255 height 9
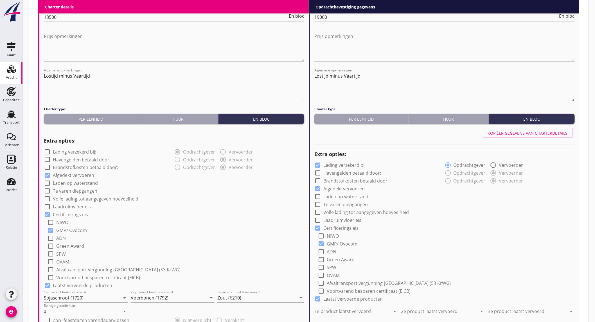
type input "5"
click at [538, 136] on button "Kopiëer gegevens van charterdetails" at bounding box center [527, 133] width 89 height 10
checkbox input "false"
type input "Sojaschroot (1720)"
type input "Voerbonen (1792)"
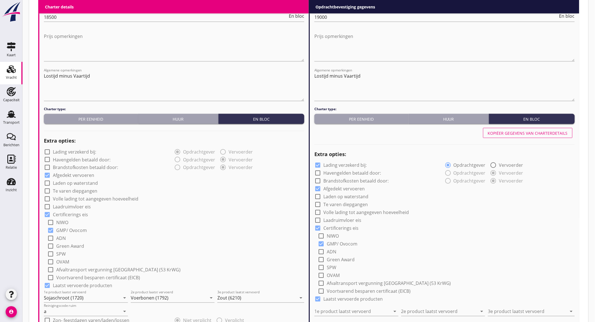
type input "Zout (6210)"
type input "a"
checkbox input "true"
radio input "false"
radio input "true"
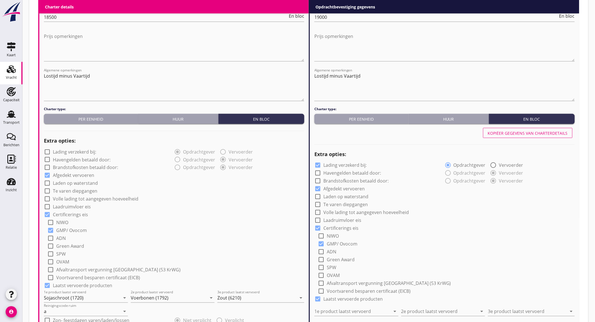
radio input "false"
radio input "true"
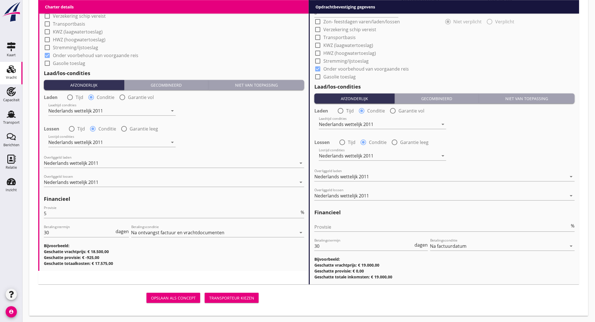
click at [228, 300] on button "Transporteur kiezen" at bounding box center [232, 298] width 54 height 10
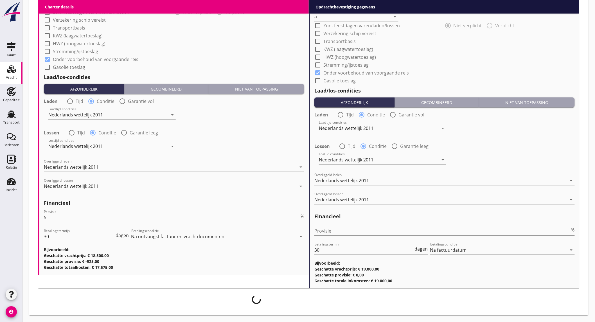
scroll to position [592, 0]
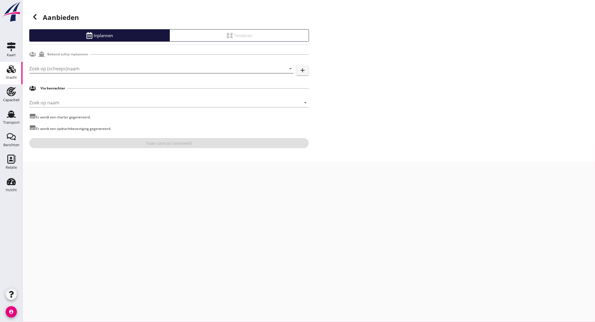
click at [96, 66] on input "Zoek op (scheeps)naam" at bounding box center [153, 68] width 249 height 9
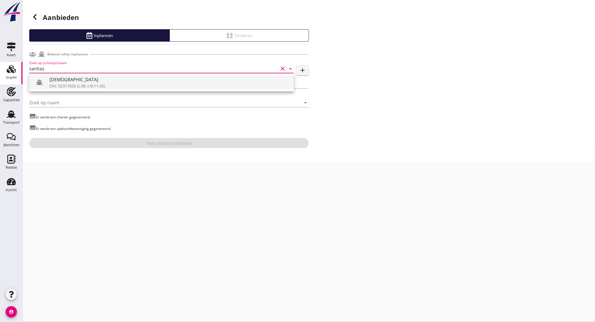
click at [88, 84] on div "ENI: 02317635 (L:86 x B:11.05)" at bounding box center [169, 86] width 240 height 6
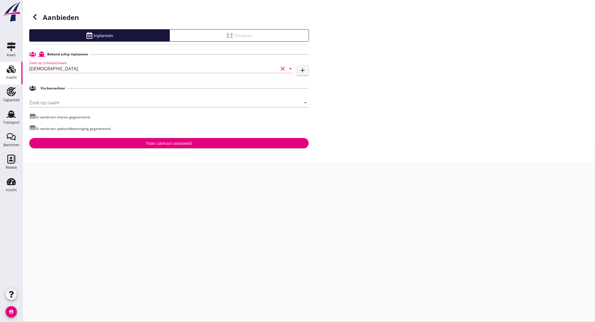
type input "[DEMOGRAPHIC_DATA]"
click at [131, 144] on div "Toon contract voorbeeld" at bounding box center [169, 143] width 270 height 6
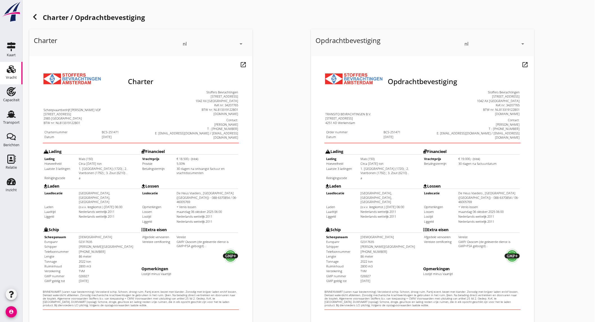
scroll to position [94, 0]
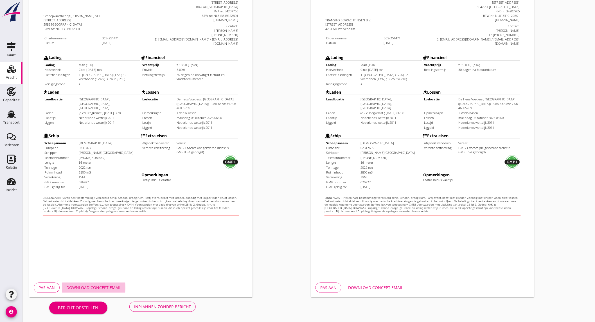
click at [107, 288] on div "Download concept email" at bounding box center [93, 287] width 55 height 6
click at [367, 283] on button "Download concept email" at bounding box center [375, 287] width 64 height 10
click at [149, 309] on div "Inplannen zonder bericht" at bounding box center [162, 307] width 57 height 6
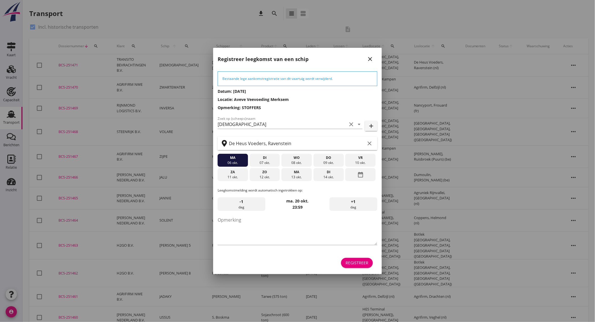
click at [370, 142] on icon "clear" at bounding box center [369, 143] width 7 height 7
type input "v"
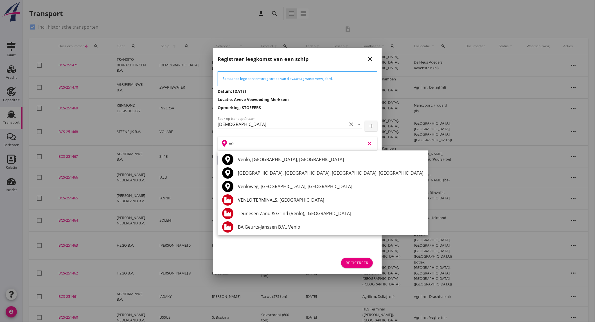
type input "v"
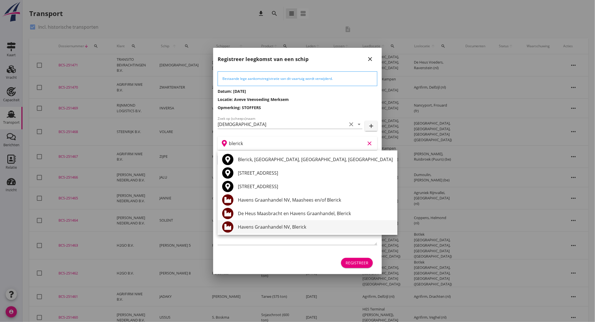
click at [309, 225] on div "Havens Graanhandel NV, Blerick" at bounding box center [315, 226] width 155 height 7
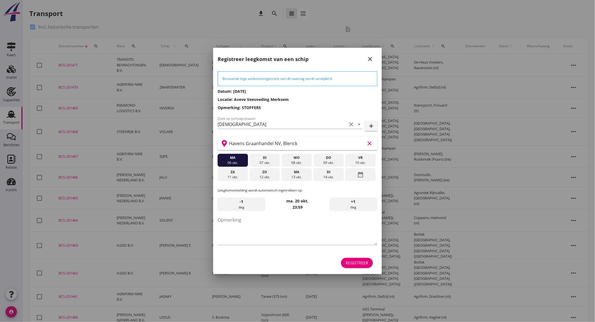
type input "Havens Graanhandel NV, Blerick"
click at [268, 162] on div "07 okt." at bounding box center [265, 162] width 28 height 5
click at [260, 158] on div "di" at bounding box center [265, 157] width 28 height 5
click at [366, 265] on div "Registreer" at bounding box center [356, 263] width 23 height 6
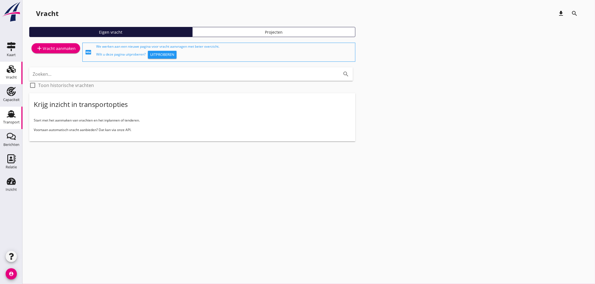
click at [12, 113] on icon "Transport" at bounding box center [11, 114] width 9 height 9
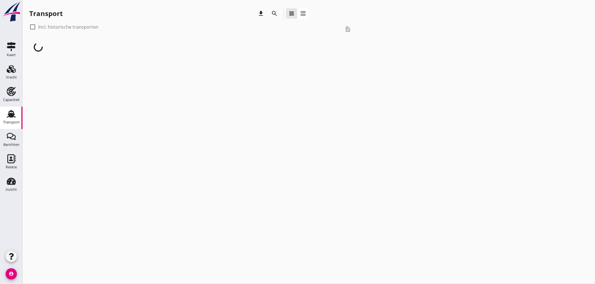
click at [275, 12] on icon "search" at bounding box center [274, 13] width 7 height 7
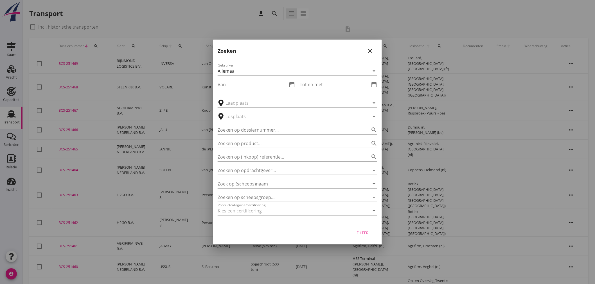
click at [270, 172] on input "Zoeken op opdrachtgever..." at bounding box center [290, 170] width 144 height 9
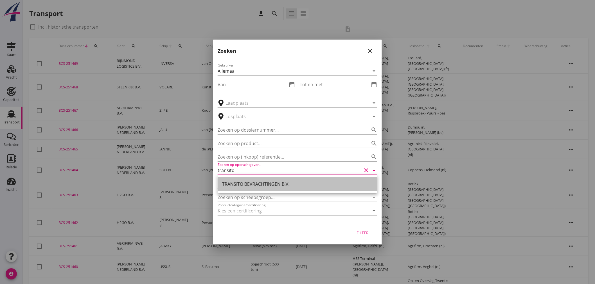
click at [271, 183] on div "TRANSITO BEVRACHTINGEN B.V." at bounding box center [297, 184] width 151 height 7
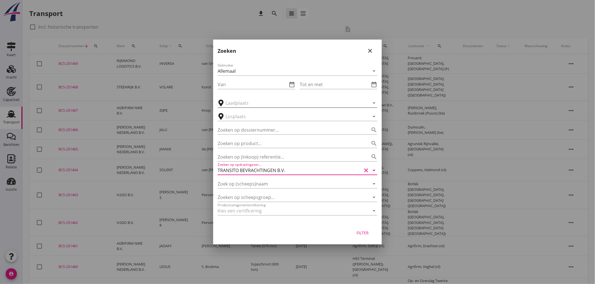
type input "TRANSITO BEVRACHTINGEN B.V."
click at [251, 103] on input "text" at bounding box center [293, 103] width 136 height 9
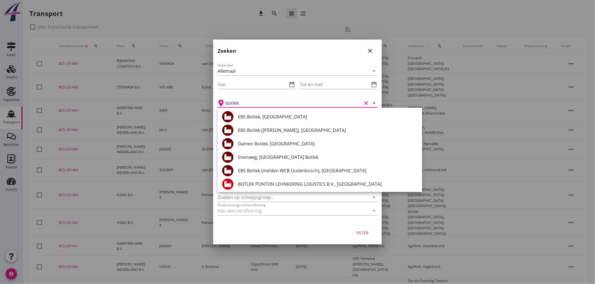
type input "botlek"
click at [288, 228] on div "Filter" at bounding box center [297, 233] width 169 height 21
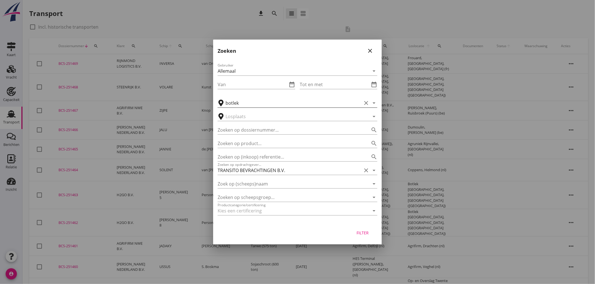
click at [368, 101] on icon "clear" at bounding box center [366, 103] width 7 height 7
click at [365, 230] on div "Filter" at bounding box center [363, 233] width 16 height 6
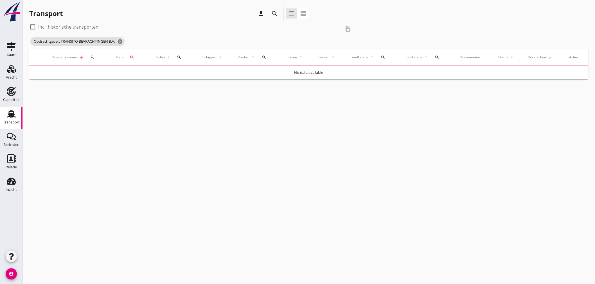
click at [74, 27] on label "Incl. historische transporten" at bounding box center [68, 27] width 60 height 6
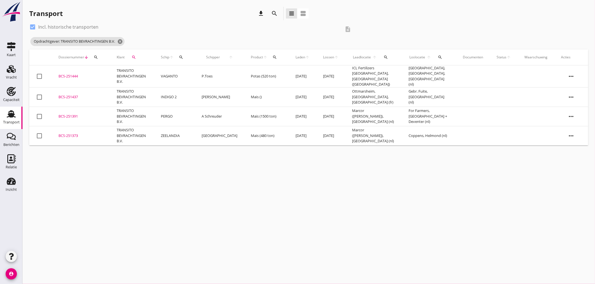
checkbox input "true"
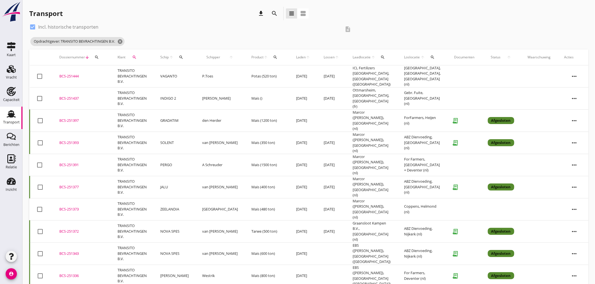
click at [363, 154] on td "Marcor (melden CIS), Rotterdam (nl)" at bounding box center [371, 165] width 51 height 22
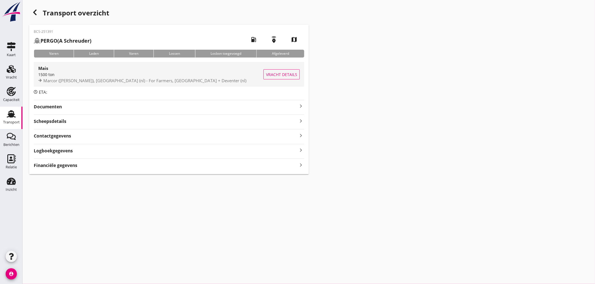
click at [76, 78] on span "Marcor (melden CIS), Rotterdam (nl) - For Farmers, Zwolle + Deventer (nl)" at bounding box center [144, 81] width 203 height 6
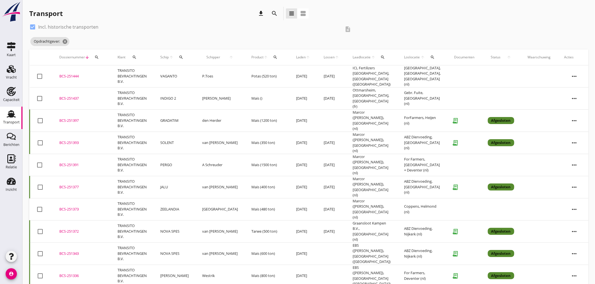
click at [245, 176] on td "Mais (400 ton)" at bounding box center [267, 187] width 45 height 22
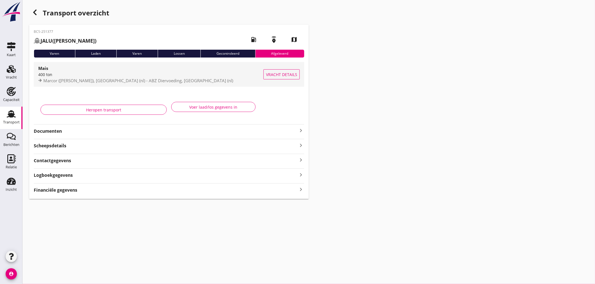
click at [102, 76] on div "400 ton" at bounding box center [150, 75] width 225 height 6
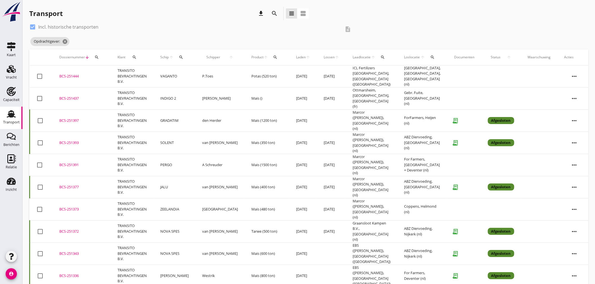
click at [205, 243] on td "van Aken" at bounding box center [219, 254] width 49 height 22
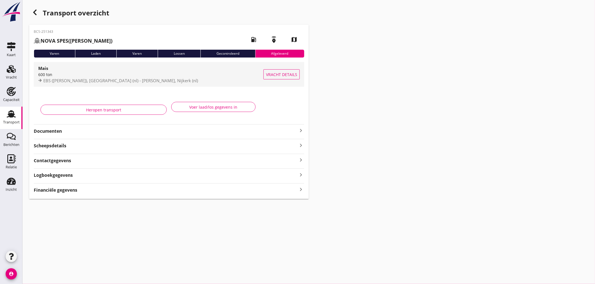
click at [79, 73] on div "600 ton" at bounding box center [150, 75] width 225 height 6
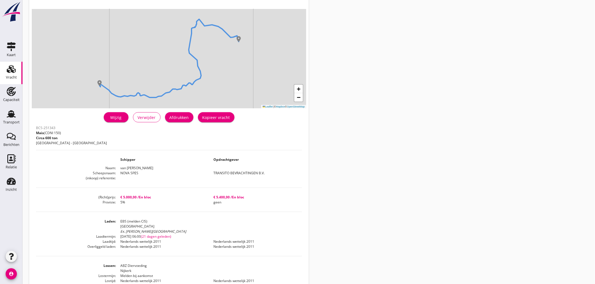
scroll to position [62, 0]
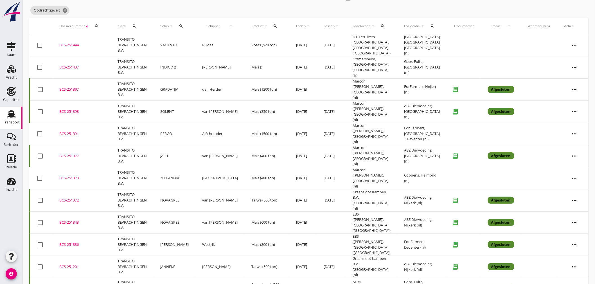
scroll to position [62, 0]
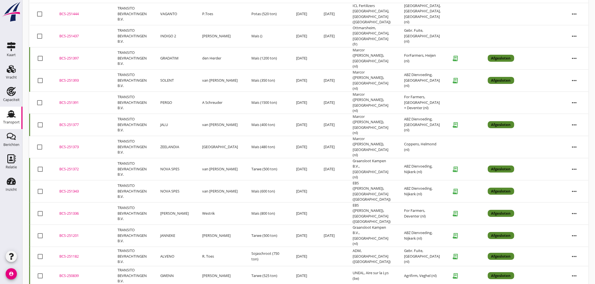
click at [185, 247] on td "ALVENO" at bounding box center [174, 256] width 42 height 19
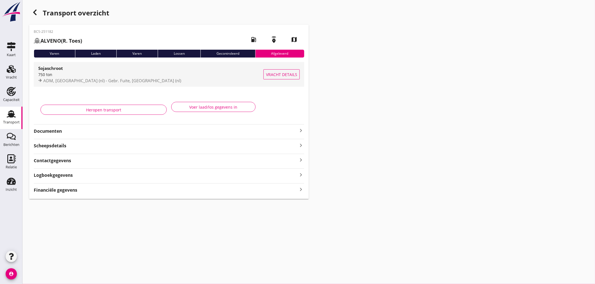
click at [106, 73] on div "750 ton" at bounding box center [150, 75] width 225 height 6
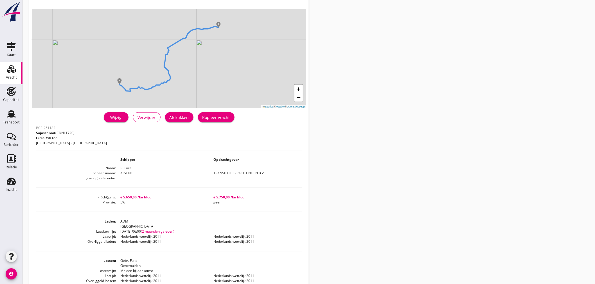
scroll to position [62, 0]
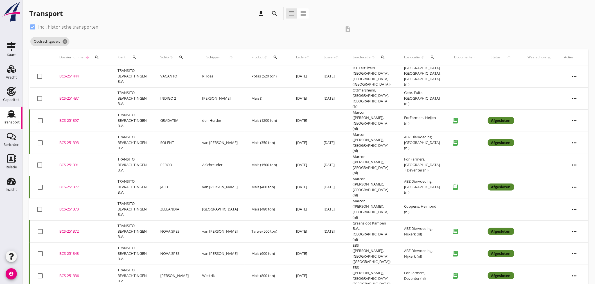
click at [169, 116] on td "GRADATIM" at bounding box center [174, 121] width 42 height 22
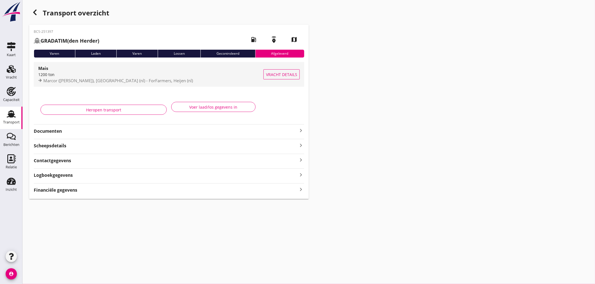
click at [119, 68] on div "Mais" at bounding box center [150, 68] width 225 height 7
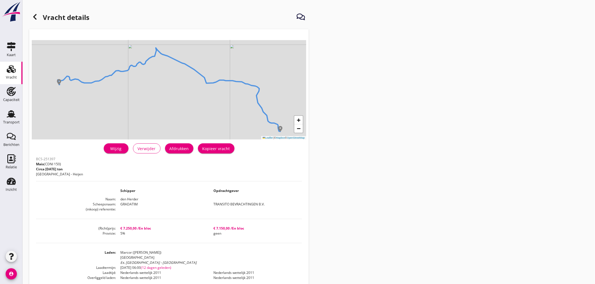
drag, startPoint x: 189, startPoint y: 183, endPoint x: 189, endPoint y: 179, distance: 4.0
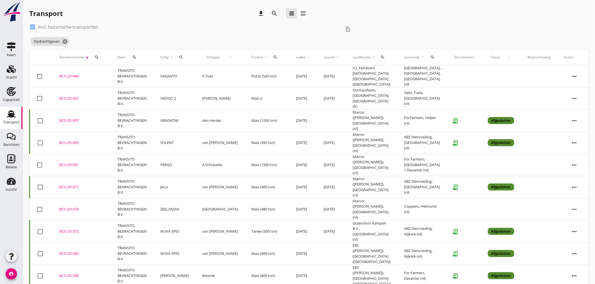
click at [207, 265] on td "Westrik" at bounding box center [219, 276] width 49 height 22
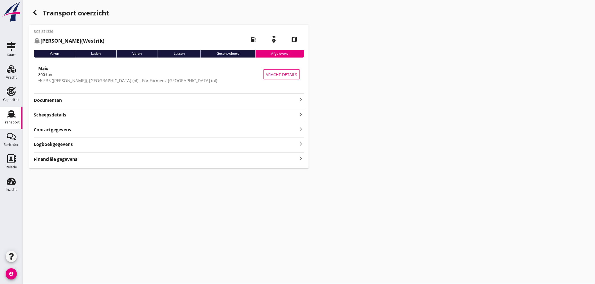
click at [108, 74] on div "800 ton" at bounding box center [150, 75] width 225 height 6
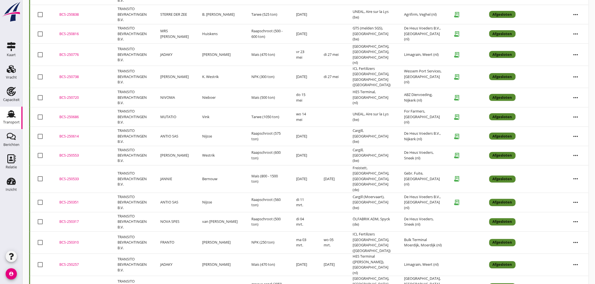
scroll to position [375, 0]
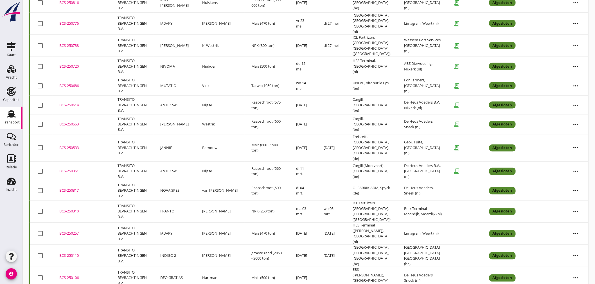
click at [168, 268] on td "DEO GRATIAS" at bounding box center [174, 279] width 42 height 22
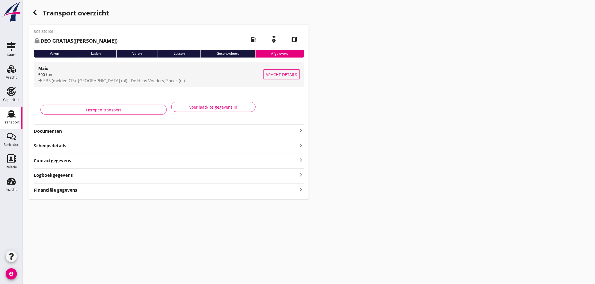
click at [108, 83] on div "EBS (melden CIS), Rotterdam (nl) - De Heus Voeders, Sneek (nl)" at bounding box center [150, 81] width 225 height 6
